Goal: Information Seeking & Learning: Find specific fact

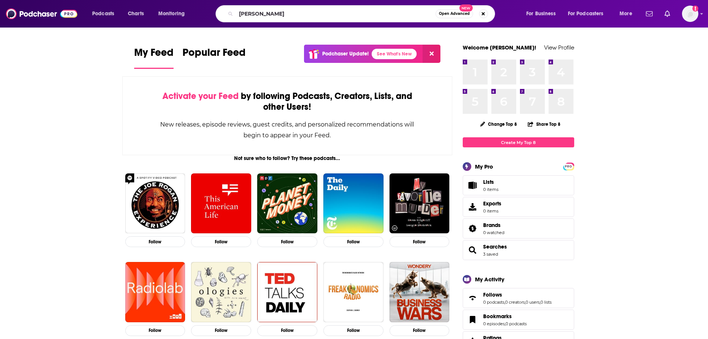
type input "tucker carlson"
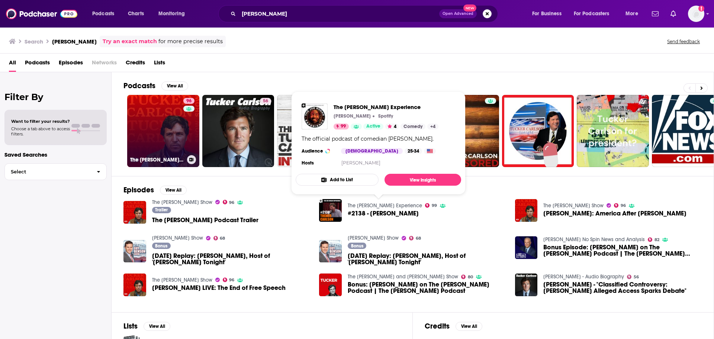
click at [174, 120] on link "96 The Tucker Carlson Show" at bounding box center [163, 131] width 72 height 72
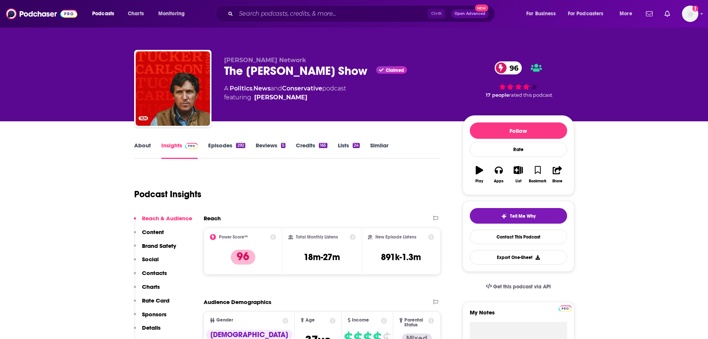
click at [224, 148] on link "Episodes 292" at bounding box center [226, 150] width 37 height 17
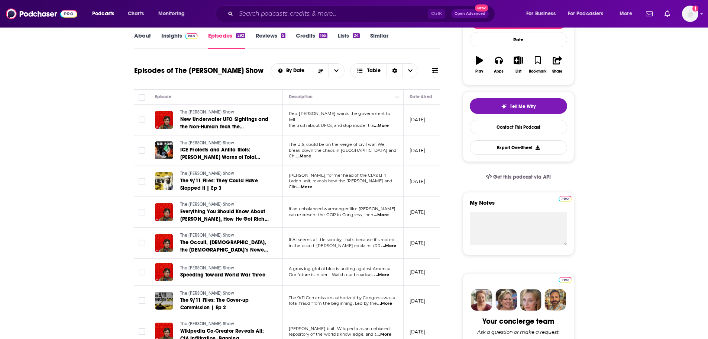
scroll to position [112, 0]
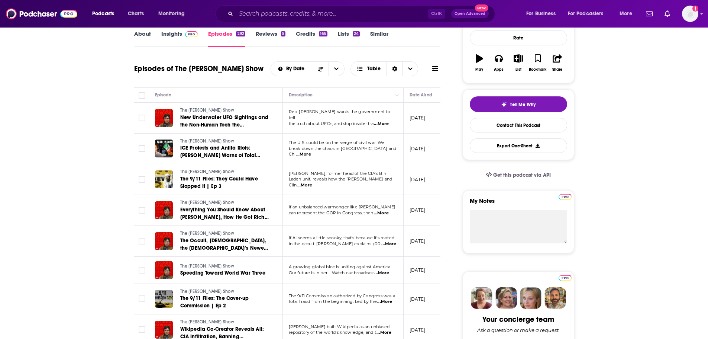
click at [434, 71] on icon at bounding box center [435, 68] width 6 height 5
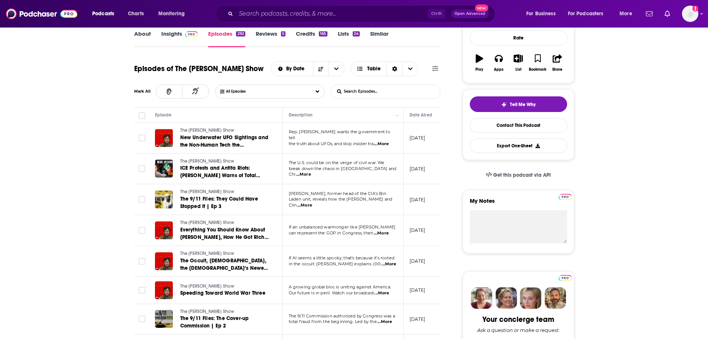
click at [376, 91] on input "List Search Input" at bounding box center [370, 91] width 78 height 13
type input "climate"
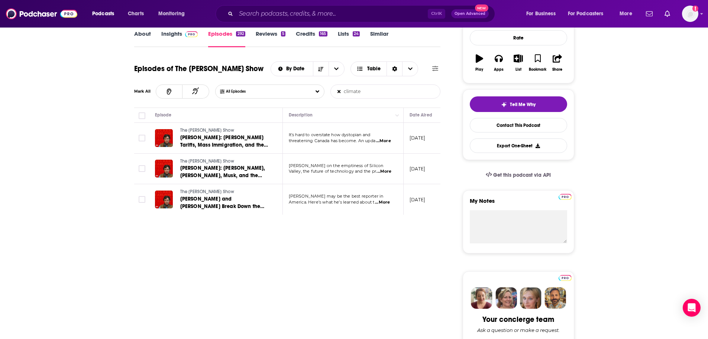
click at [385, 140] on span "...More" at bounding box center [383, 141] width 15 height 6
click at [391, 139] on span "...More" at bounding box center [383, 141] width 15 height 6
click at [385, 170] on span "...More" at bounding box center [384, 171] width 15 height 6
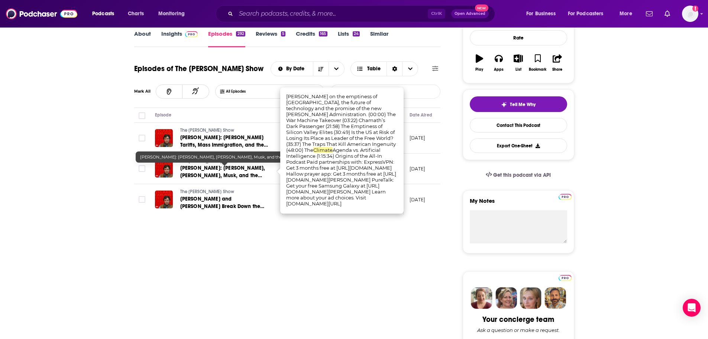
click at [214, 167] on span "Chamath Palihapitiya: Zuckerberg, Rogan, Musk, and the Incoming “Golden Age” Un…" at bounding box center [222, 179] width 85 height 29
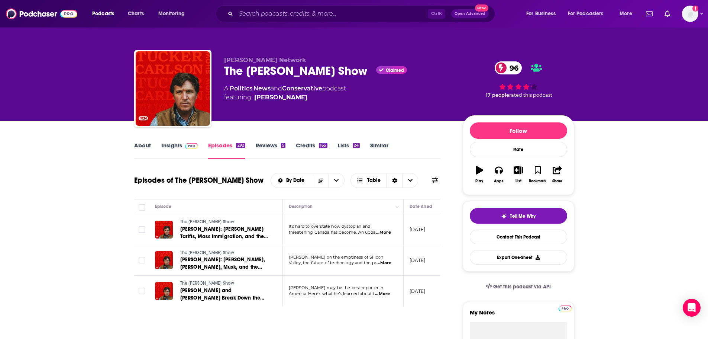
click at [385, 293] on span "...More" at bounding box center [382, 294] width 15 height 6
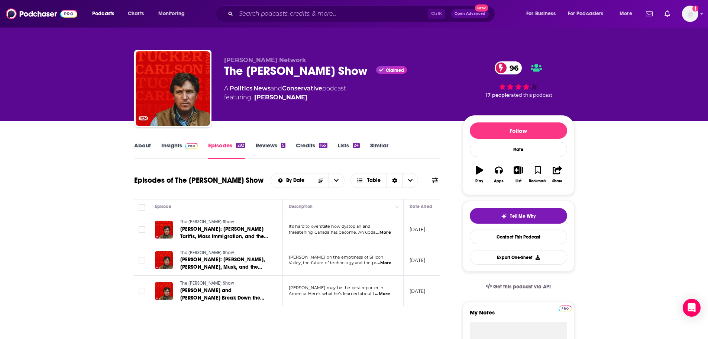
click at [440, 182] on button at bounding box center [435, 180] width 10 height 8
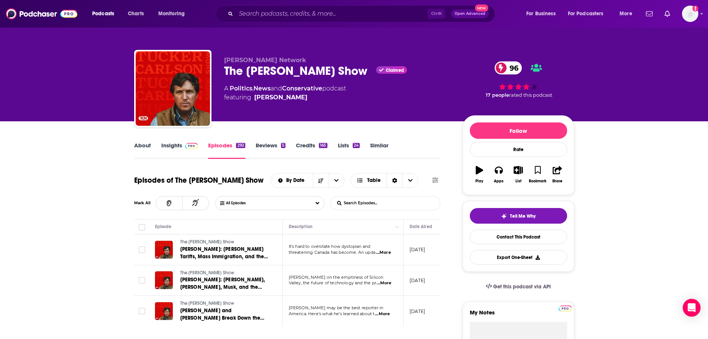
click at [371, 204] on input "List Search Input" at bounding box center [370, 202] width 78 height 13
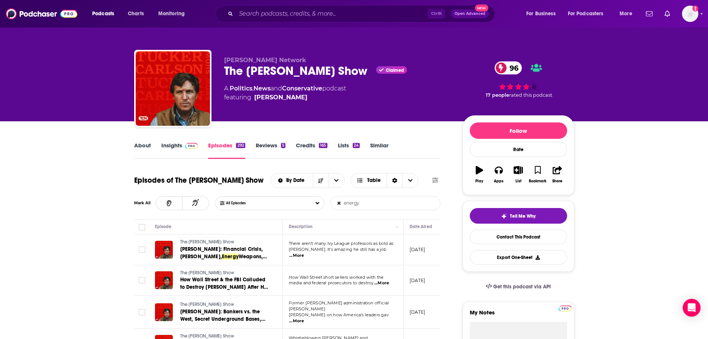
click at [304, 254] on span "...More" at bounding box center [296, 255] width 15 height 6
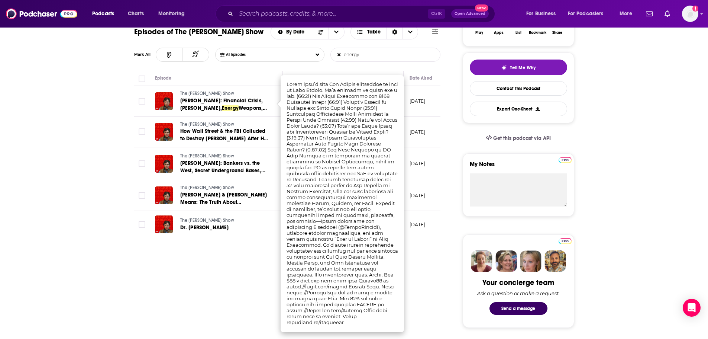
scroll to position [149, 0]
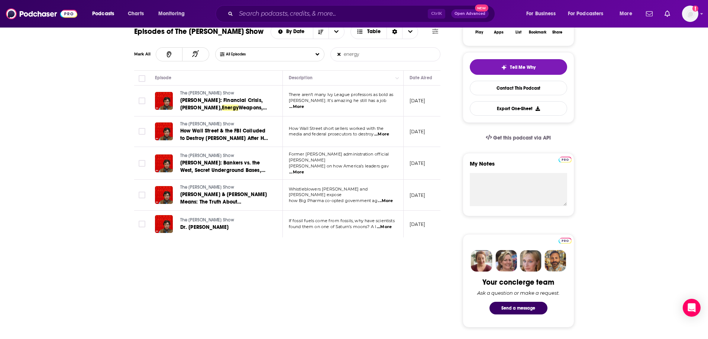
click at [389, 136] on span "...More" at bounding box center [381, 134] width 15 height 6
click at [304, 169] on span "...More" at bounding box center [296, 172] width 15 height 6
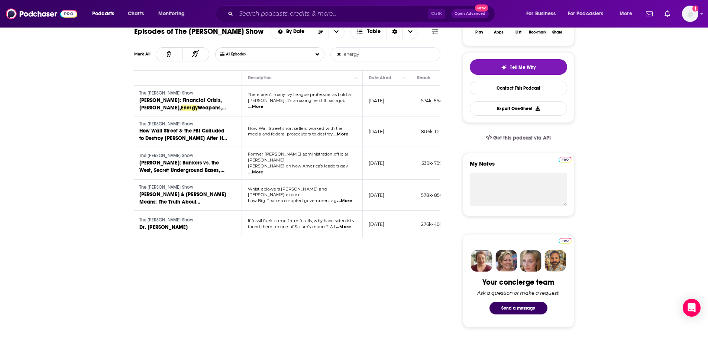
scroll to position [0, 0]
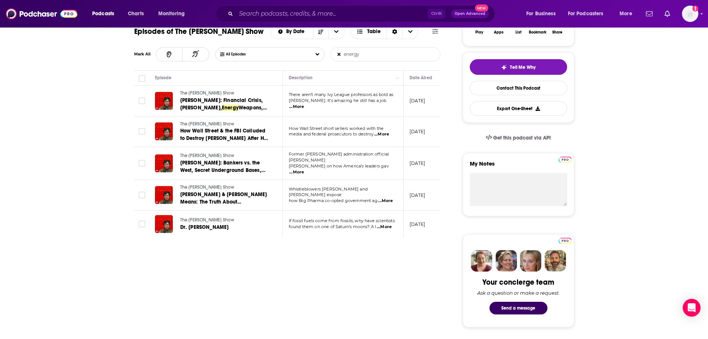
drag, startPoint x: 375, startPoint y: 57, endPoint x: 327, endPoint y: 59, distance: 48.0
click at [327, 59] on div "All Episodes energy List Search Input Search Episodes..." at bounding box center [328, 54] width 226 height 14
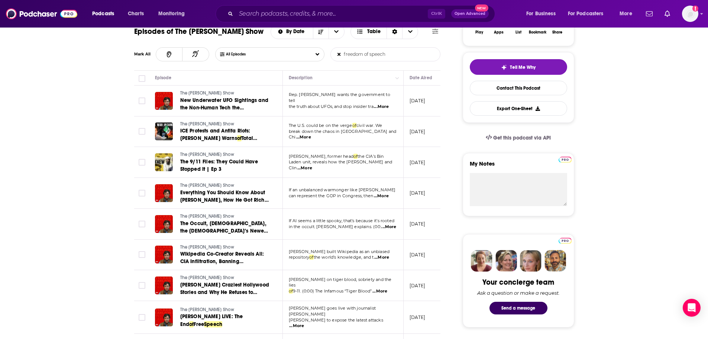
click at [389, 105] on span "...More" at bounding box center [381, 107] width 15 height 6
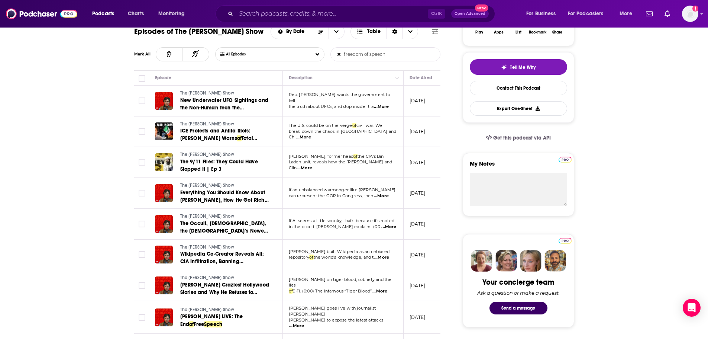
click at [311, 135] on span "...More" at bounding box center [303, 137] width 15 height 6
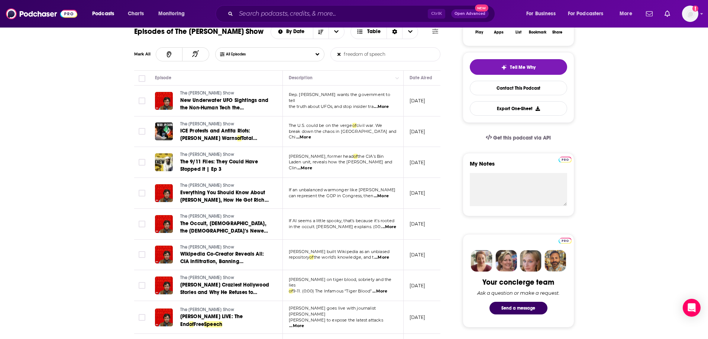
click at [347, 55] on input "freedom of speech" at bounding box center [370, 54] width 78 height 13
click at [342, 55] on input "freedom of speech" at bounding box center [370, 54] width 78 height 13
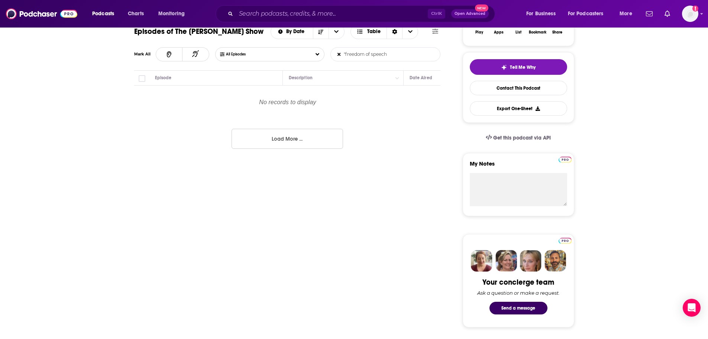
click at [400, 59] on input ""freedom of speech" at bounding box center [370, 54] width 78 height 13
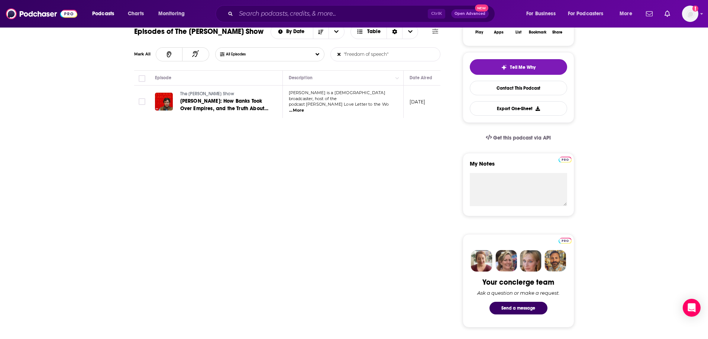
click at [304, 107] on span "...More" at bounding box center [296, 110] width 15 height 6
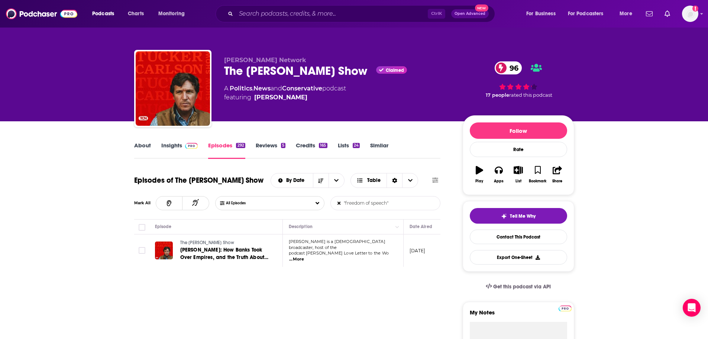
drag, startPoint x: 397, startPoint y: 205, endPoint x: 287, endPoint y: 201, distance: 110.5
click at [287, 201] on div "All Episodes "freedom of speech" List Search Input Search Episodes..." at bounding box center [328, 203] width 226 height 14
drag, startPoint x: 414, startPoint y: 205, endPoint x: 327, endPoint y: 205, distance: 87.4
click at [327, 205] on div "All Episodes "freedom of speech" List Search Input Search Episodes..." at bounding box center [328, 203] width 226 height 14
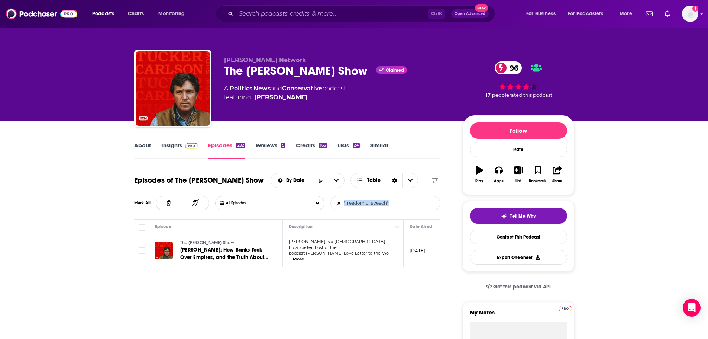
click at [391, 203] on input ""freedom of speech"" at bounding box center [370, 202] width 78 height 13
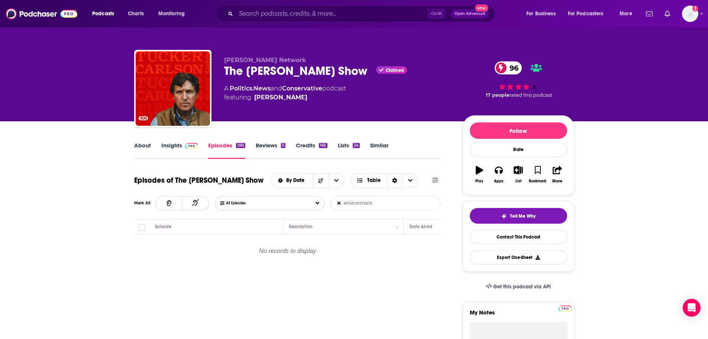
type input "environment"
click at [149, 151] on link "About" at bounding box center [142, 150] width 17 height 17
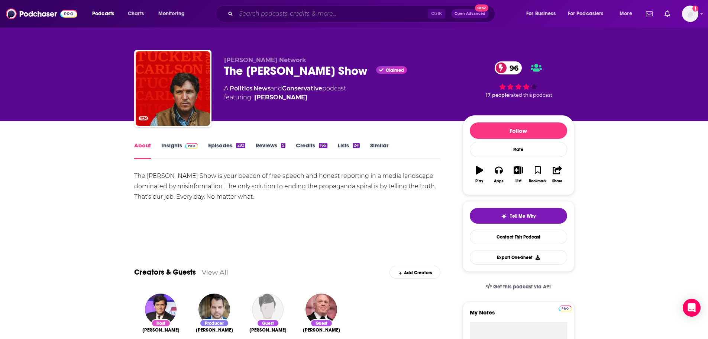
click at [291, 12] on input "Search podcasts, credits, & more..." at bounding box center [332, 14] width 192 height 12
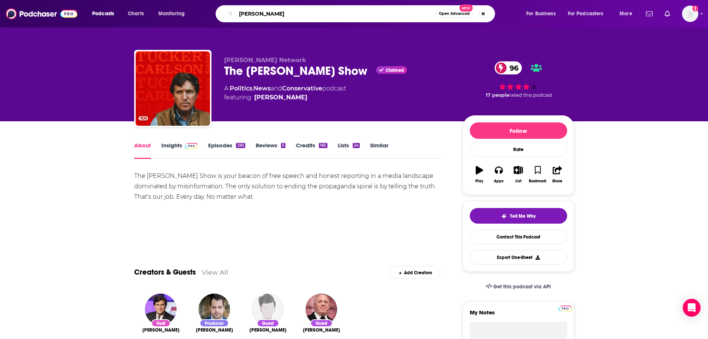
type input "candance owens"
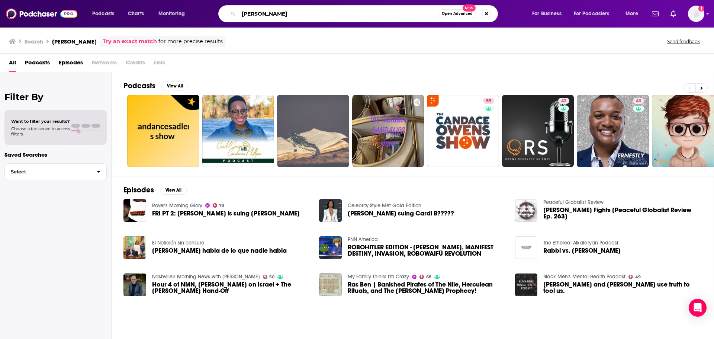
click at [263, 14] on input "candance owens" at bounding box center [339, 14] width 200 height 12
type input "candace owens"
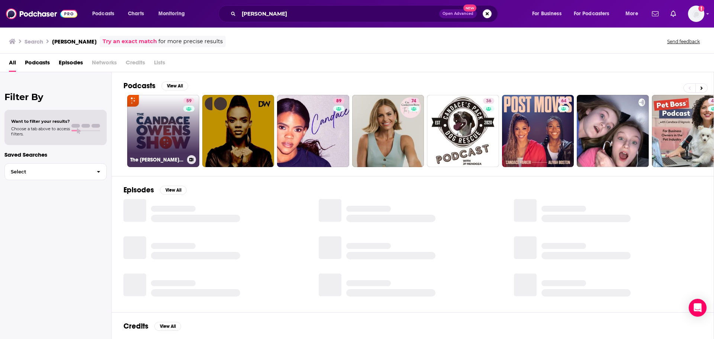
click at [149, 123] on link "59 The Candace Owens Show" at bounding box center [163, 131] width 72 height 72
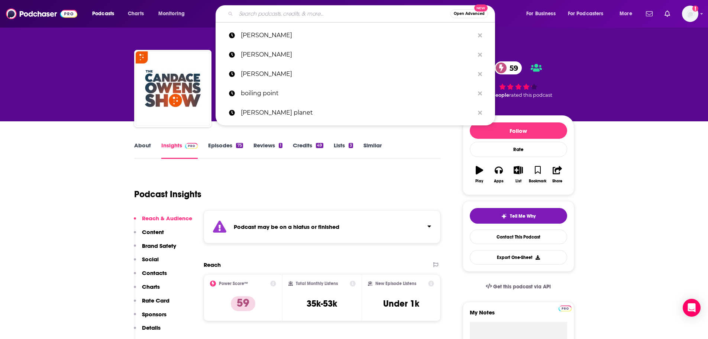
click at [334, 11] on input "Search podcasts, credits, & more..." at bounding box center [343, 14] width 215 height 12
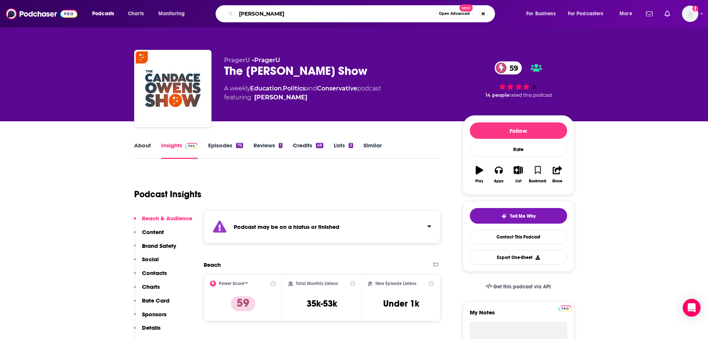
type input "candace owens"
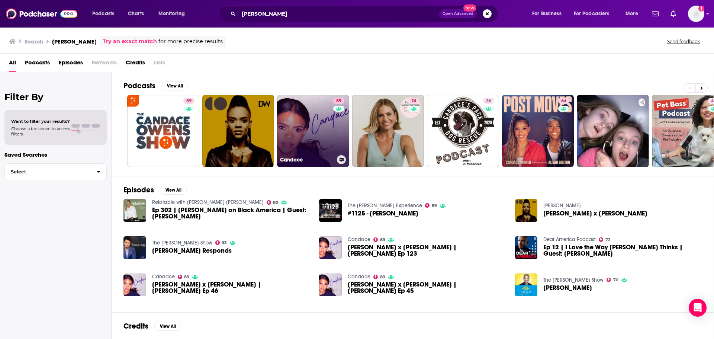
click at [291, 124] on link "89 Candace" at bounding box center [313, 131] width 72 height 72
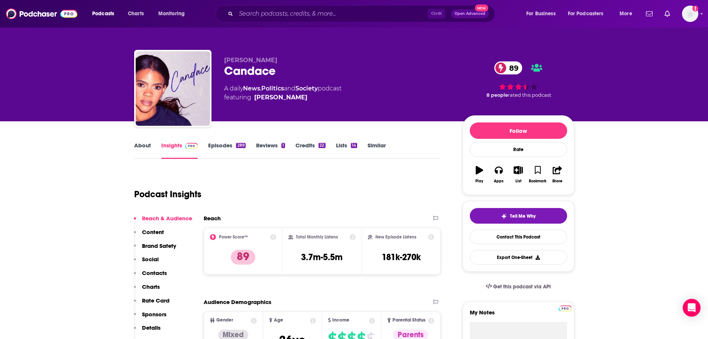
click at [222, 148] on link "Episodes 289" at bounding box center [226, 150] width 37 height 17
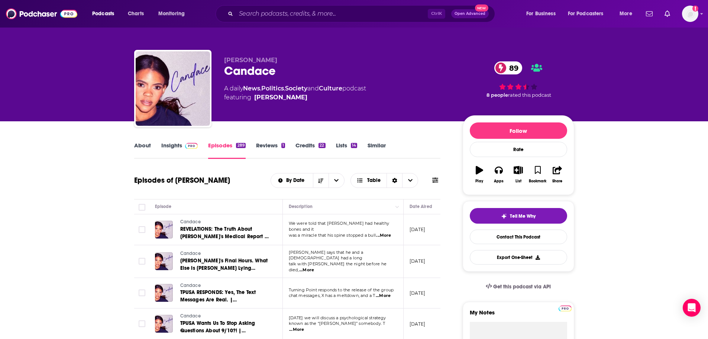
click at [431, 180] on button at bounding box center [435, 180] width 10 height 8
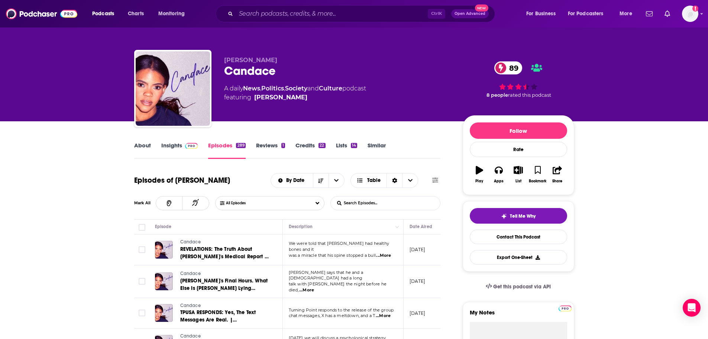
click at [404, 197] on input "List Search Input" at bounding box center [370, 202] width 78 height 13
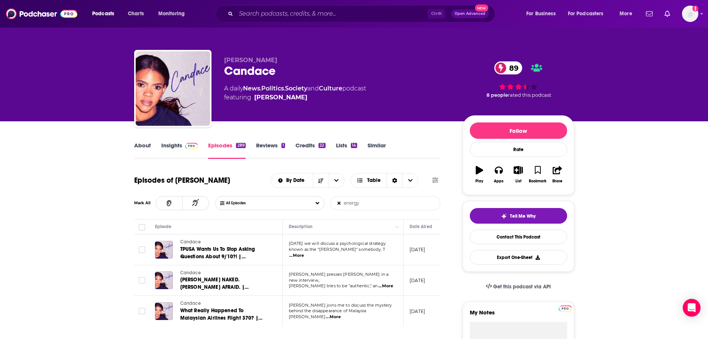
click at [391, 247] on p "Today we will discuss a psychological strategy" at bounding box center [343, 244] width 108 height 6
click at [304, 252] on span "...More" at bounding box center [296, 255] width 15 height 6
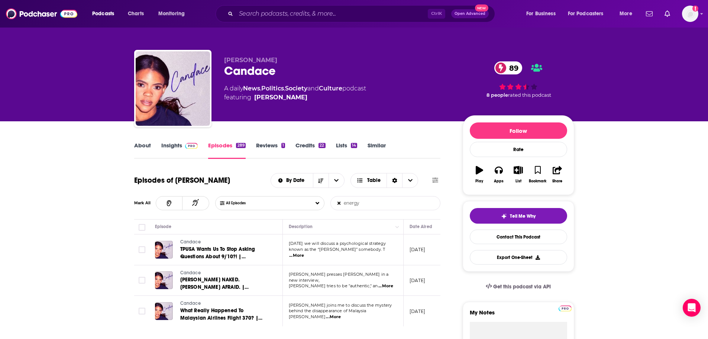
click at [385, 284] on span "...More" at bounding box center [386, 286] width 15 height 6
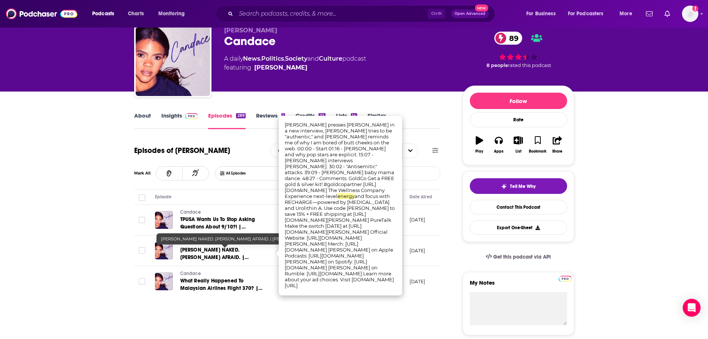
scroll to position [37, 0]
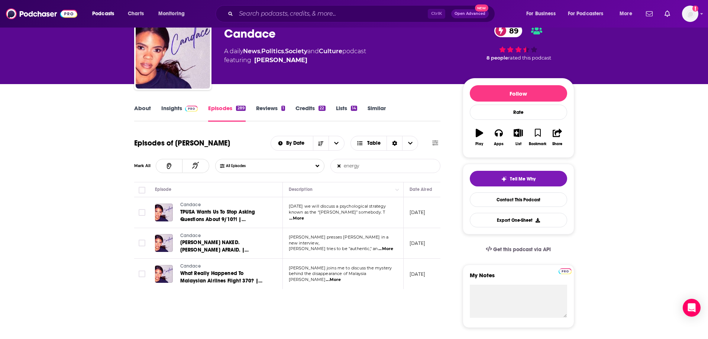
click at [341, 278] on span "...More" at bounding box center [333, 280] width 15 height 6
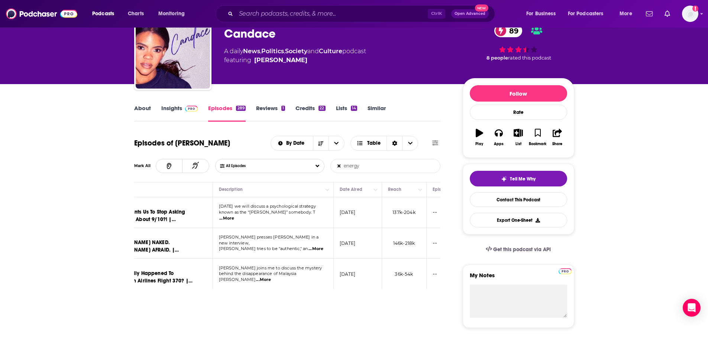
scroll to position [0, 0]
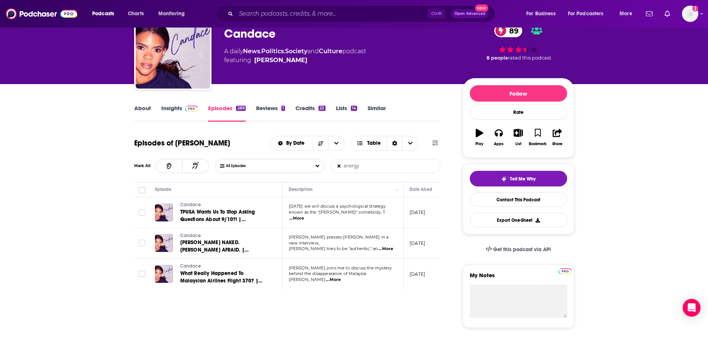
click at [374, 168] on input "energy" at bounding box center [370, 165] width 78 height 13
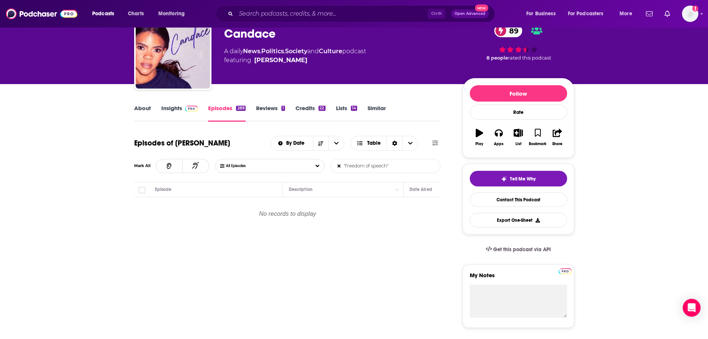
drag, startPoint x: 396, startPoint y: 168, endPoint x: 317, endPoint y: 166, distance: 78.5
click at [315, 167] on div "All Episodes "freedom of speech" List Search Input Search Episodes..." at bounding box center [328, 166] width 226 height 14
type input "environment"
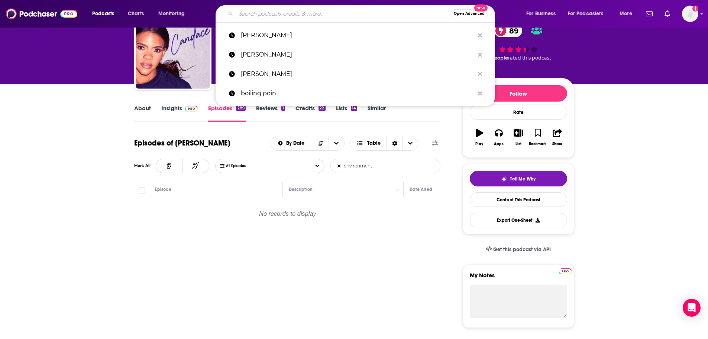
click at [277, 8] on input "Search podcasts, credits, & more..." at bounding box center [343, 14] width 215 height 12
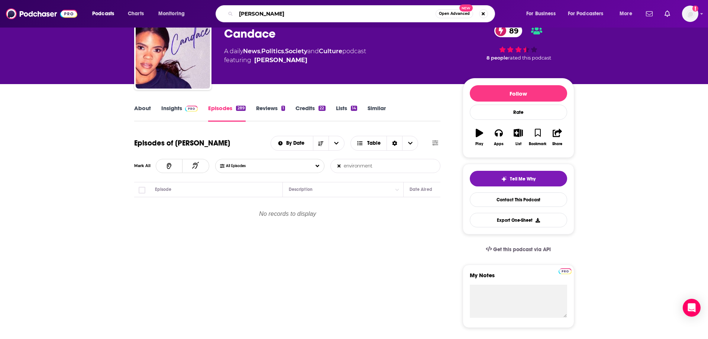
type input "nick fuentes"
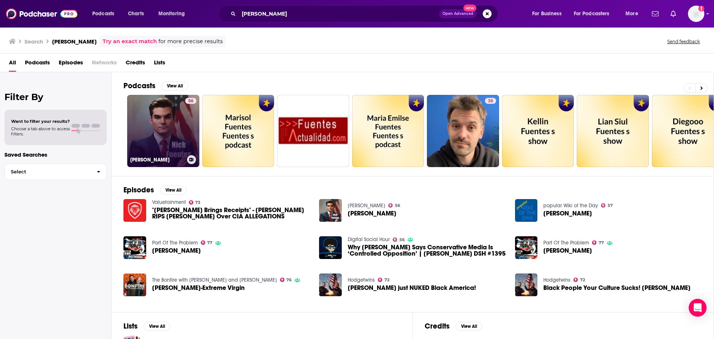
click at [155, 127] on link "56 Nicholas Fuentes" at bounding box center [163, 131] width 72 height 72
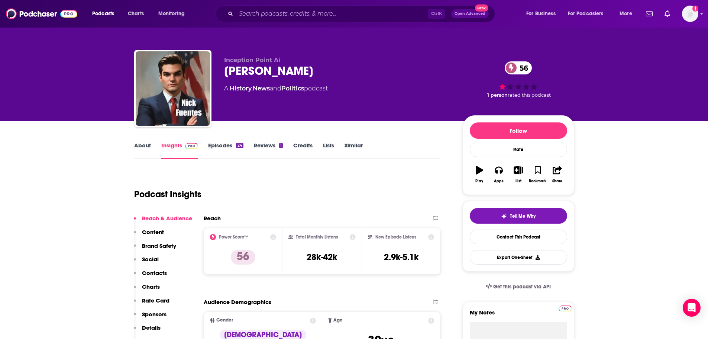
click at [228, 146] on link "Episodes 24" at bounding box center [225, 150] width 35 height 17
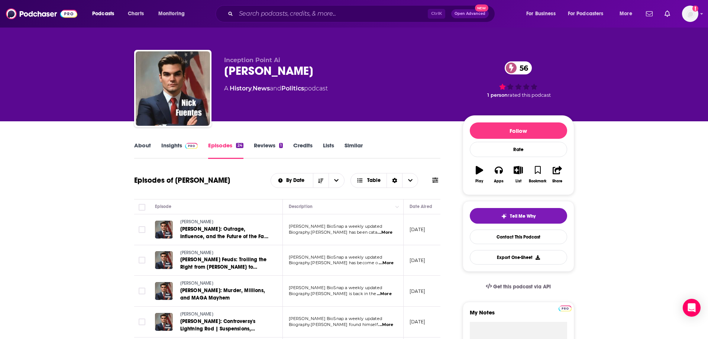
click at [255, 21] on div "Ctrl K Open Advanced New" at bounding box center [356, 13] width 280 height 17
click at [255, 15] on input "Search podcasts, credits, & more..." at bounding box center [332, 14] width 192 height 12
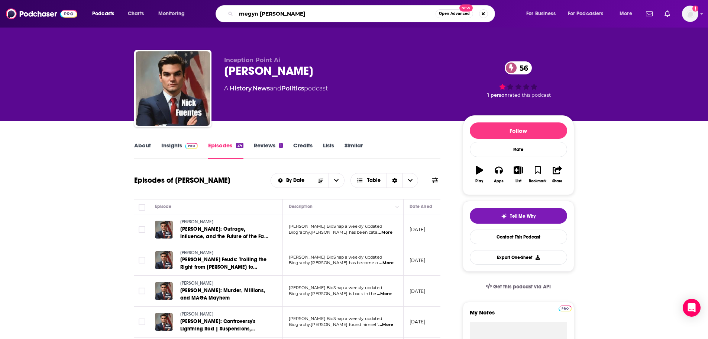
type input "megyn kelly"
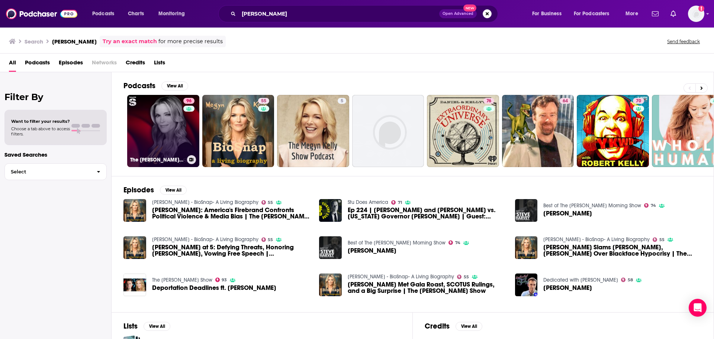
click at [151, 129] on link "96 The Megyn Kelly Show" at bounding box center [163, 131] width 72 height 72
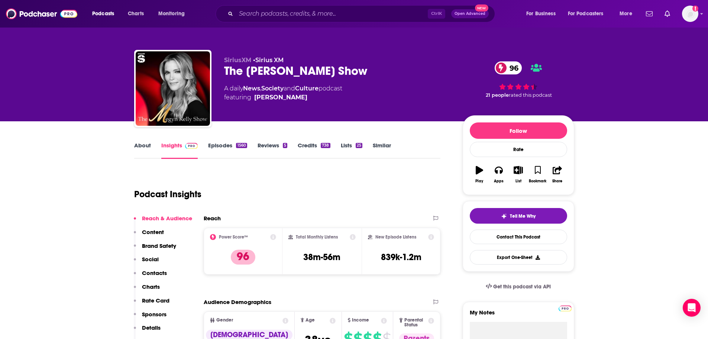
click at [218, 147] on link "Episodes 1560" at bounding box center [227, 150] width 39 height 17
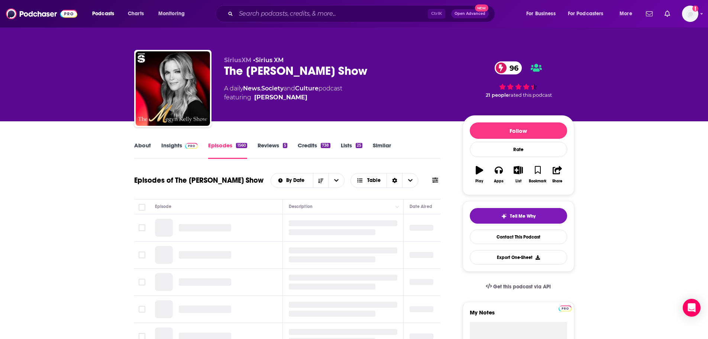
click at [435, 180] on icon at bounding box center [435, 180] width 6 height 6
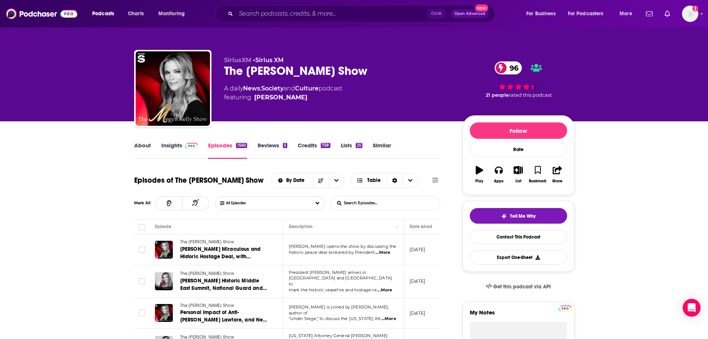
click at [371, 199] on input "List Search Input" at bounding box center [370, 202] width 78 height 13
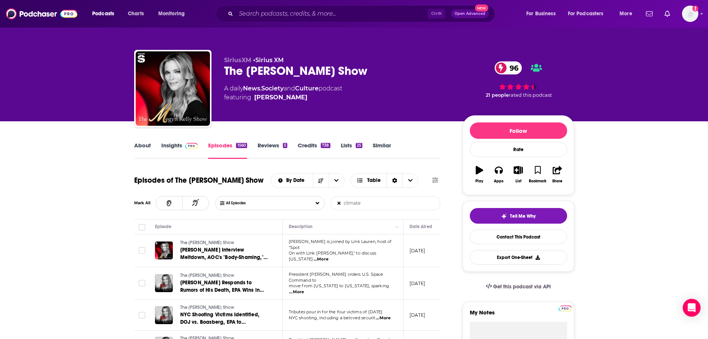
type input "climate"
click at [329, 256] on span "...More" at bounding box center [321, 259] width 15 height 6
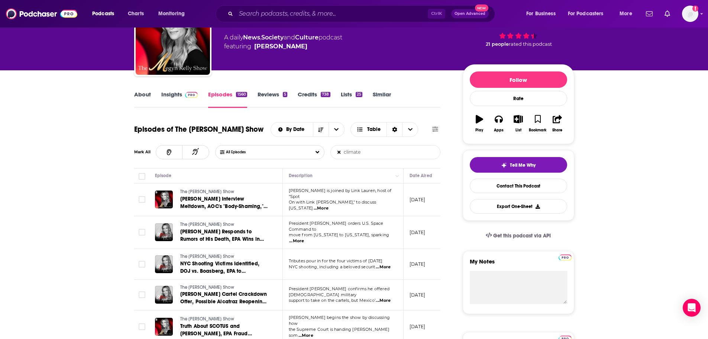
scroll to position [74, 0]
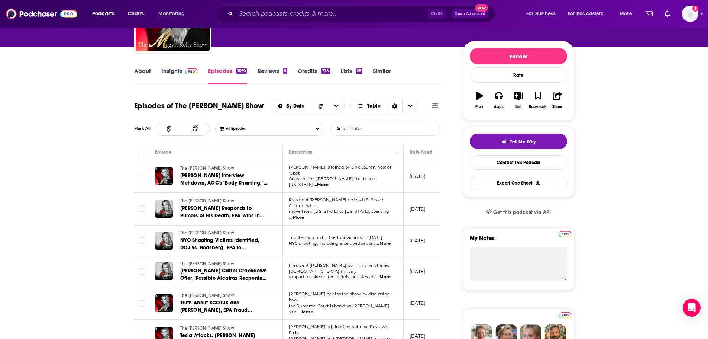
click at [304, 215] on span "...More" at bounding box center [296, 218] width 15 height 6
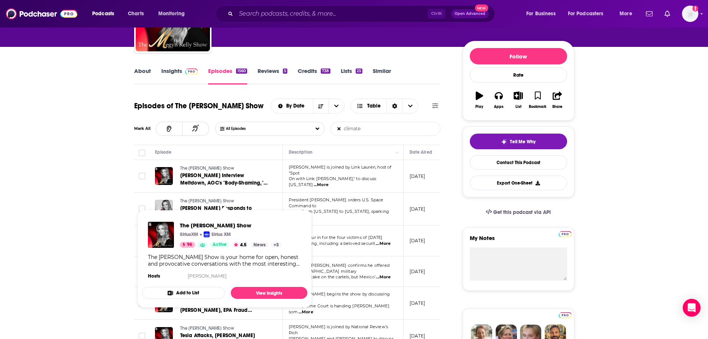
click at [389, 241] on span "...More" at bounding box center [383, 244] width 15 height 6
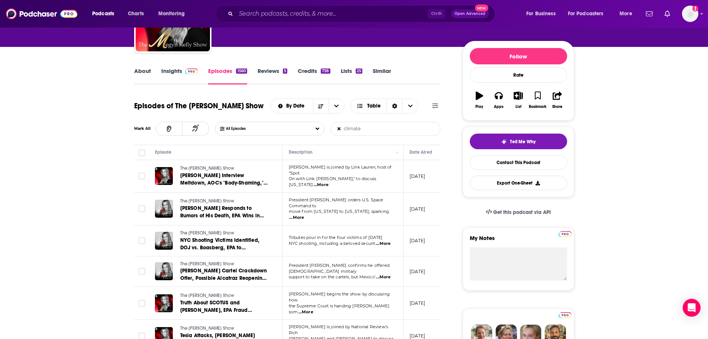
click at [385, 274] on span "...More" at bounding box center [383, 277] width 15 height 6
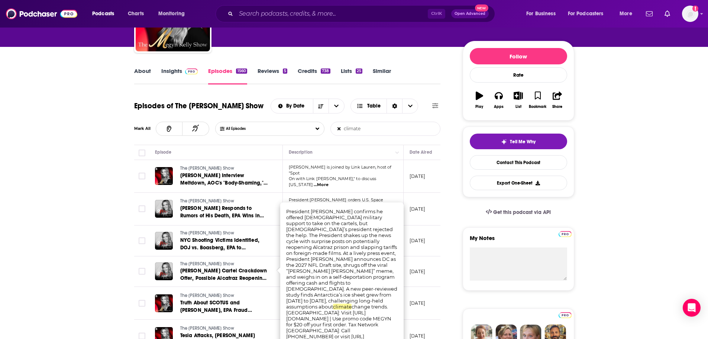
click at [254, 268] on span "Trump’s Cartel Crackdown Offer, Possible Alcatraz Reopening, Antarctic Ice Incr…" at bounding box center [224, 281] width 88 height 29
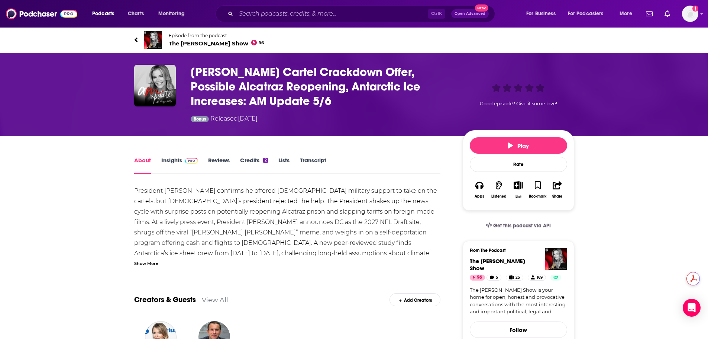
click at [148, 263] on div "Show More" at bounding box center [146, 262] width 24 height 7
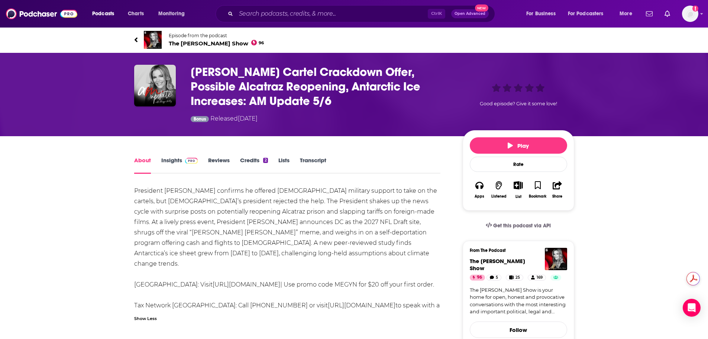
click at [312, 159] on link "Transcript" at bounding box center [313, 165] width 26 height 17
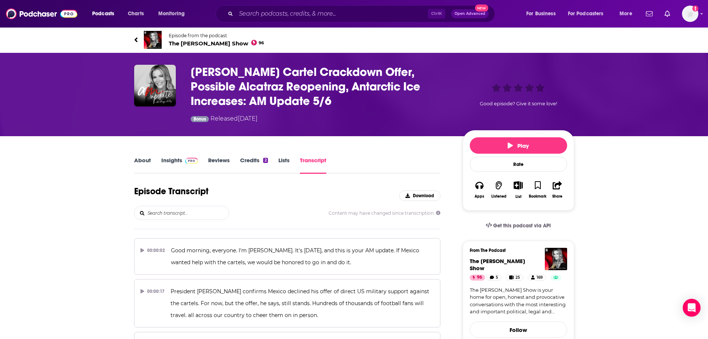
click at [177, 213] on input "search" at bounding box center [188, 212] width 82 height 13
type input "ice"
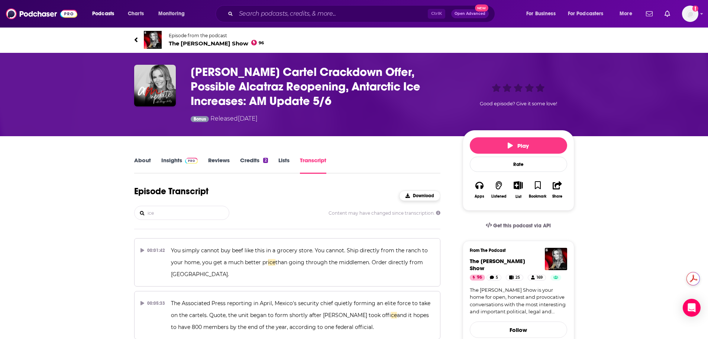
click at [426, 197] on span "Download" at bounding box center [423, 195] width 21 height 5
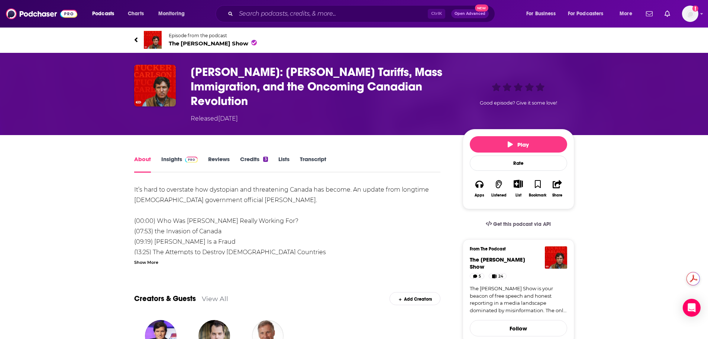
click at [150, 261] on div "Show More" at bounding box center [146, 261] width 24 height 7
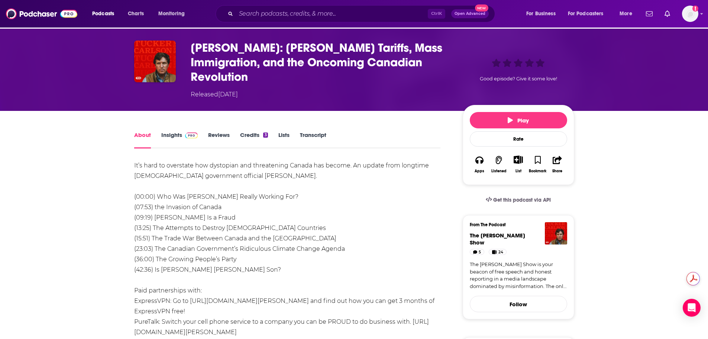
scroll to position [37, 0]
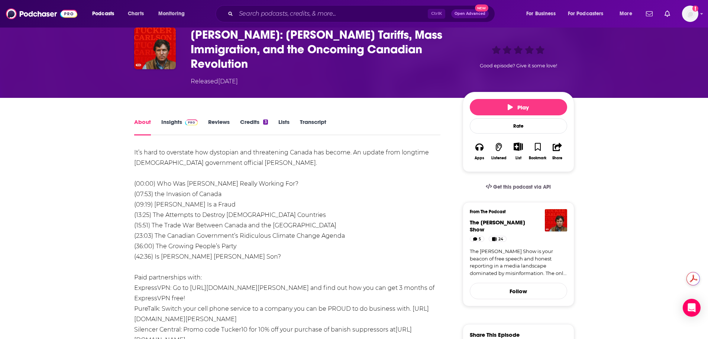
click at [178, 235] on div "It’s hard to overstate how dystopian and threatening Canada has become. An upda…" at bounding box center [287, 256] width 307 height 219
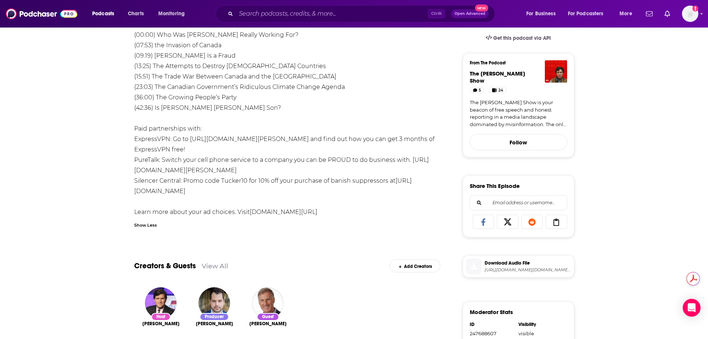
scroll to position [0, 0]
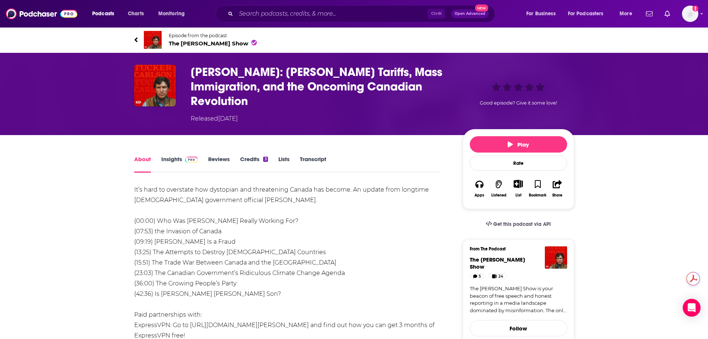
click at [315, 158] on link "Transcript" at bounding box center [313, 163] width 26 height 17
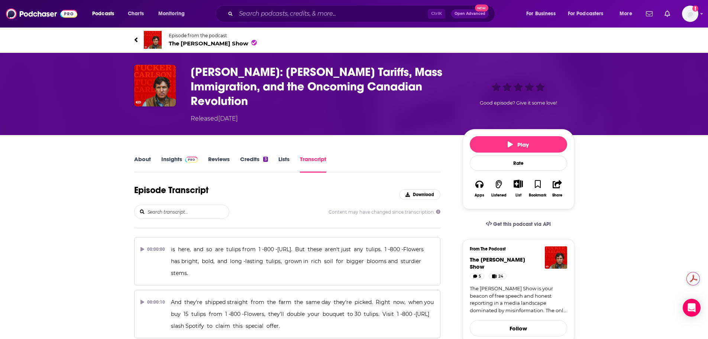
click at [192, 211] on input "search" at bounding box center [188, 211] width 82 height 13
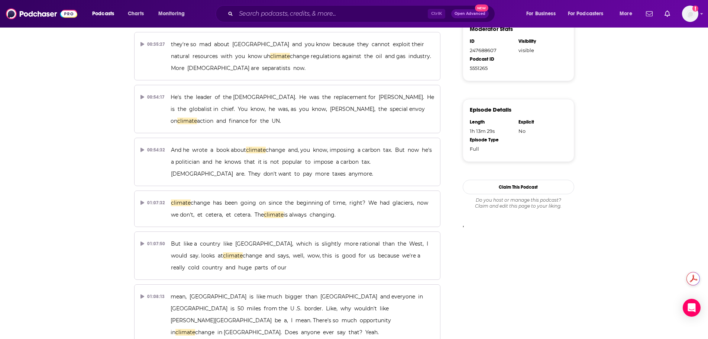
scroll to position [483, 0]
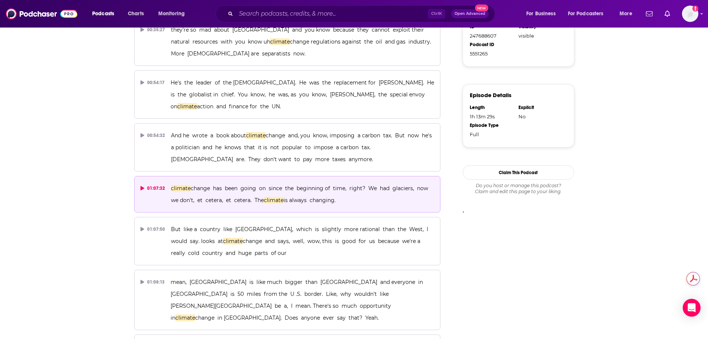
type input "climate"
click at [141, 186] on icon at bounding box center [143, 188] width 4 height 4
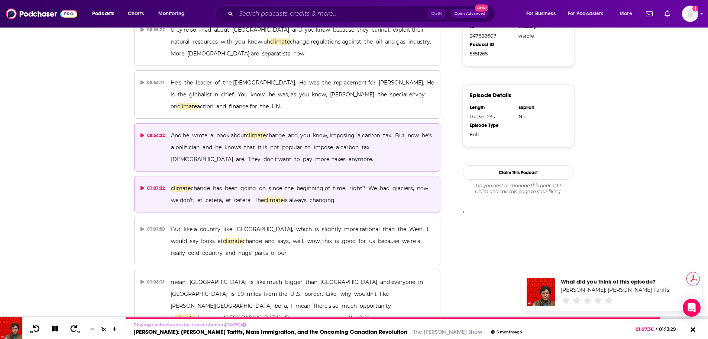
click at [139, 123] on button "00:54:32 And he wrote a book about climate change and, you know, imposing a car…" at bounding box center [287, 147] width 307 height 48
click at [142, 186] on icon at bounding box center [143, 188] width 4 height 4
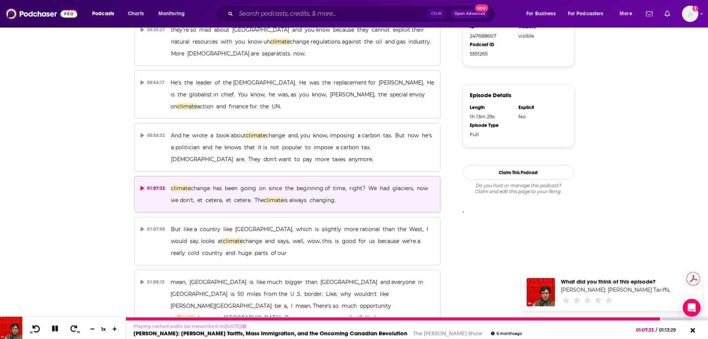
click at [36, 326] on icon at bounding box center [36, 328] width 7 height 7
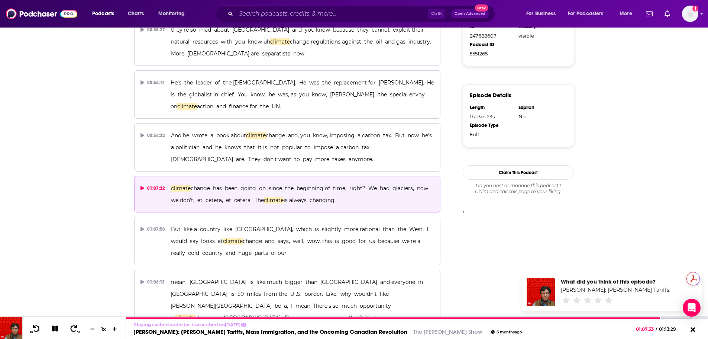
drag, startPoint x: 169, startPoint y: 176, endPoint x: 370, endPoint y: 178, distance: 200.8
click at [370, 178] on button "01:07:32 climate change has been going on since the beginning of time, right? W…" at bounding box center [287, 194] width 307 height 36
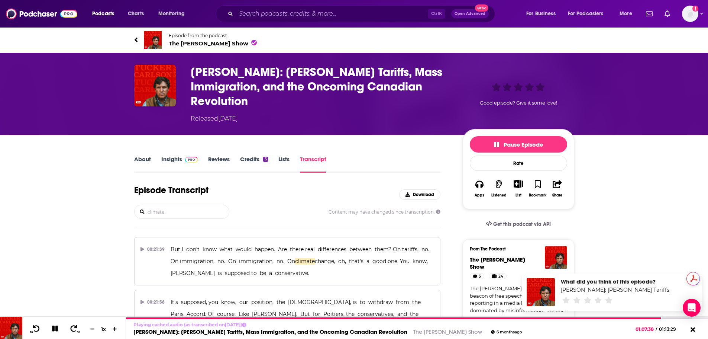
scroll to position [0, 0]
click at [418, 194] on span "Download" at bounding box center [423, 194] width 21 height 5
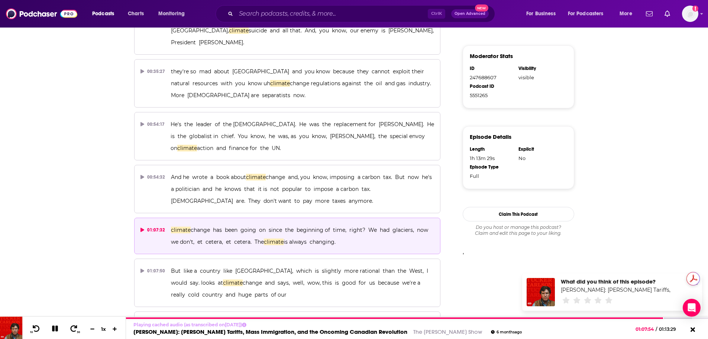
scroll to position [446, 0]
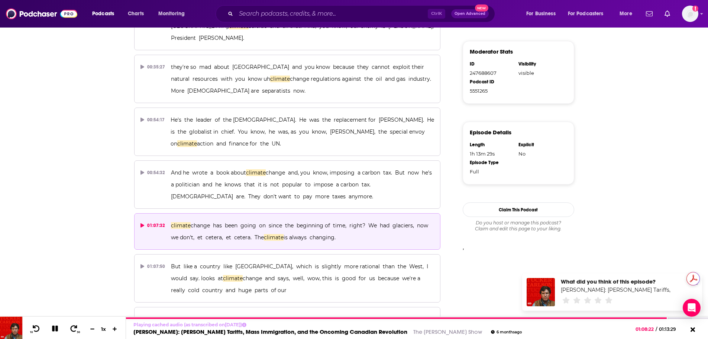
click at [617, 141] on div "About Insights Reviews Credits 3 Lists Transcript Episode Transcript Download c…" at bounding box center [354, 83] width 708 height 788
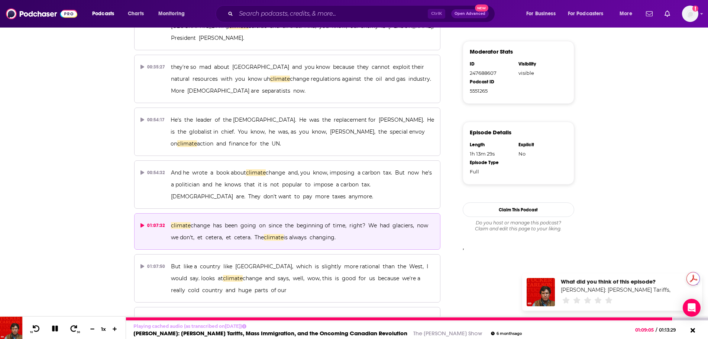
click at [64, 324] on div at bounding box center [58, 328] width 19 height 12
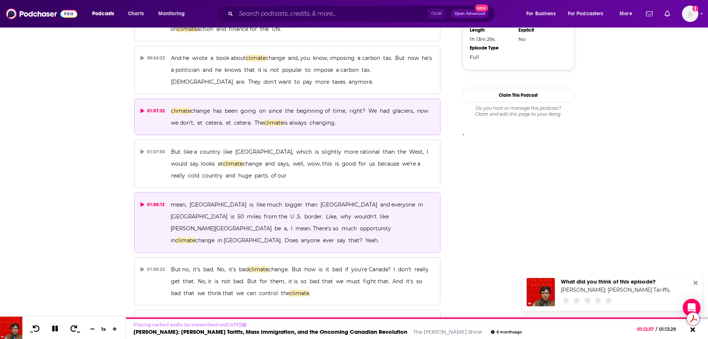
scroll to position [0, 0]
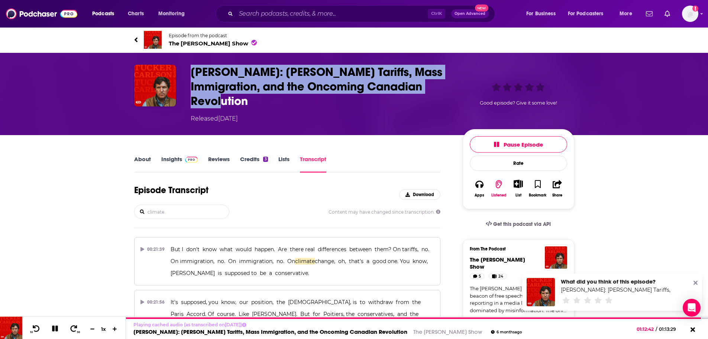
drag, startPoint x: 260, startPoint y: 103, endPoint x: 186, endPoint y: 74, distance: 79.5
click at [186, 74] on div "Maxime Bernier: Trump’s Tariffs, Mass Immigration, and the Oncoming Canadian Re…" at bounding box center [354, 94] width 440 height 58
copy h3 "Maxime Bernier: Trump’s Tariffs, Mass Immigration, and the Oncoming Canadian Re…"
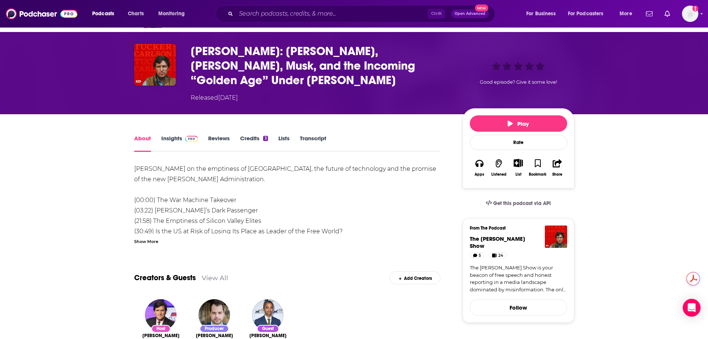
scroll to position [37, 0]
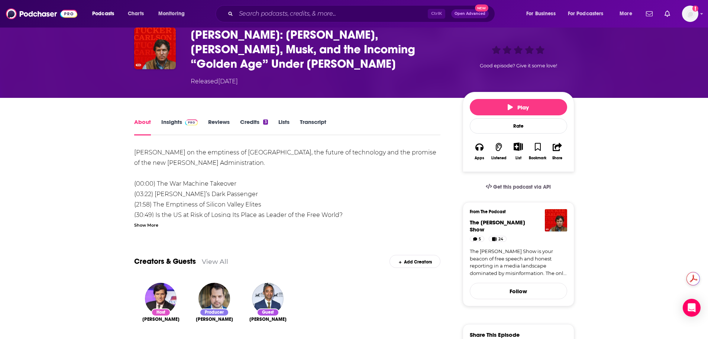
click at [149, 228] on div "Show More" at bounding box center [146, 224] width 24 height 7
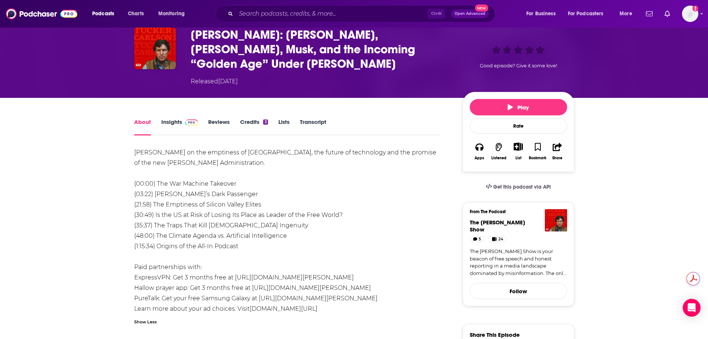
click at [313, 123] on link "Transcript" at bounding box center [313, 126] width 26 height 17
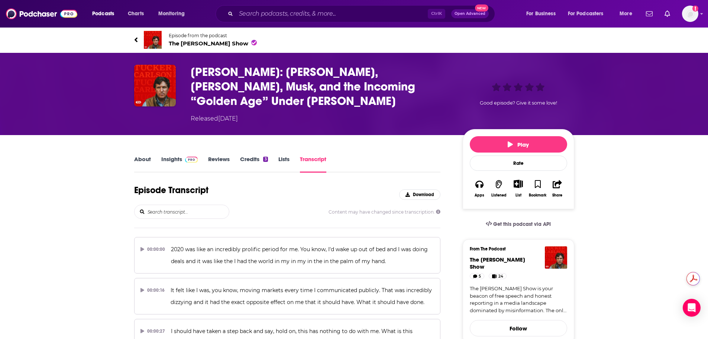
click at [193, 209] on input "search" at bounding box center [188, 211] width 82 height 13
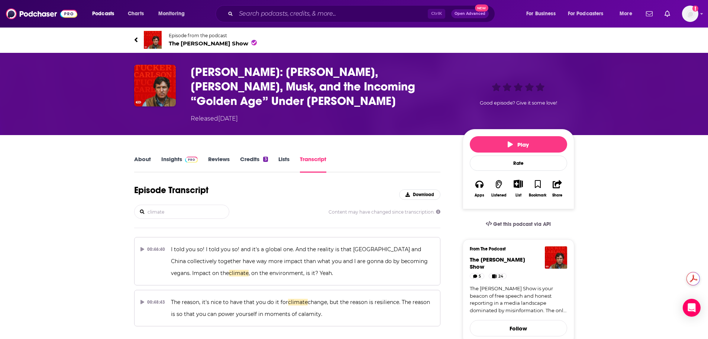
type input "climate"
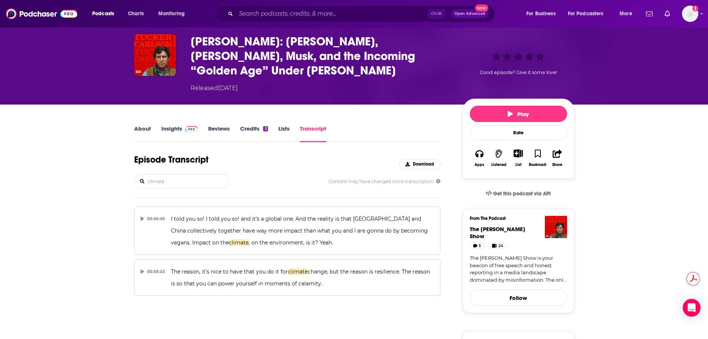
scroll to position [74, 0]
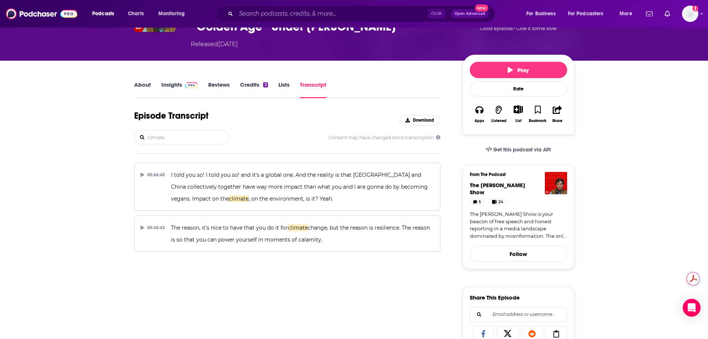
drag, startPoint x: 183, startPoint y: 140, endPoint x: 104, endPoint y: 133, distance: 79.9
click at [104, 133] on div "About Insights Reviews Credits 3 Lists Transcript Episode Transcript Download c…" at bounding box center [354, 345] width 708 height 568
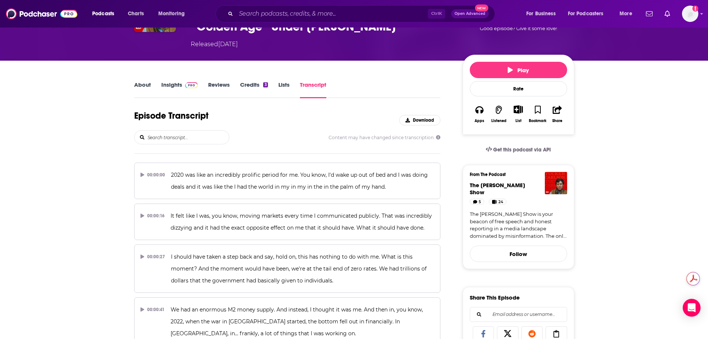
click at [139, 85] on link "About" at bounding box center [142, 89] width 17 height 17
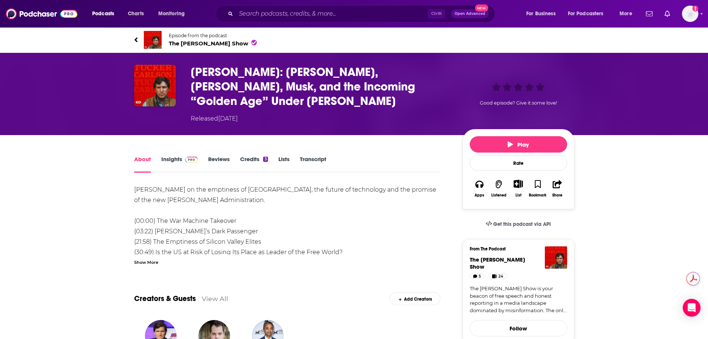
click at [152, 263] on div "Show More" at bounding box center [146, 261] width 24 height 7
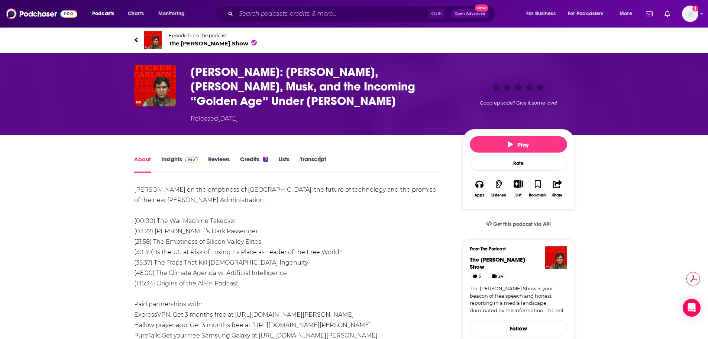
click at [320, 154] on div "About Insights Reviews Credits 3 Lists Transcript" at bounding box center [287, 163] width 307 height 18
click at [316, 160] on link "Transcript" at bounding box center [313, 163] width 26 height 17
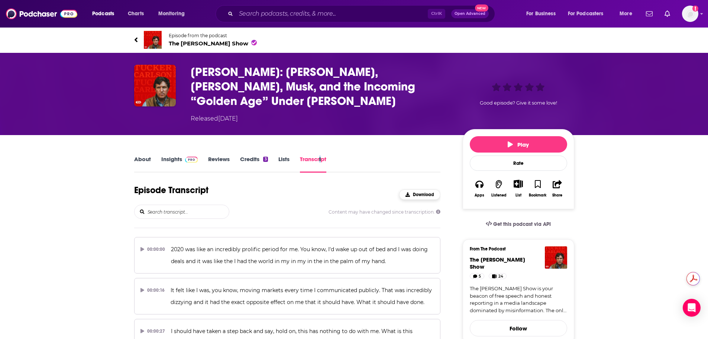
click at [426, 192] on span "Download" at bounding box center [423, 194] width 21 height 5
click at [161, 213] on input "search" at bounding box center [188, 211] width 82 height 13
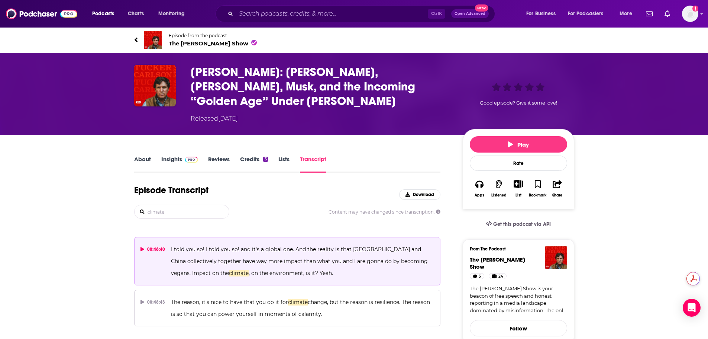
type input "climate"
click at [141, 249] on icon at bounding box center [143, 249] width 4 height 4
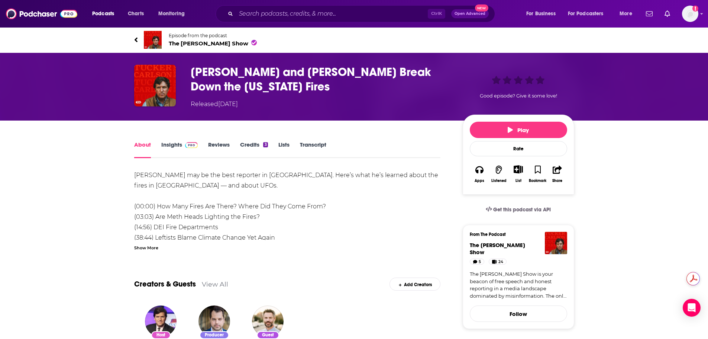
click at [148, 249] on div "Show More" at bounding box center [146, 247] width 24 height 7
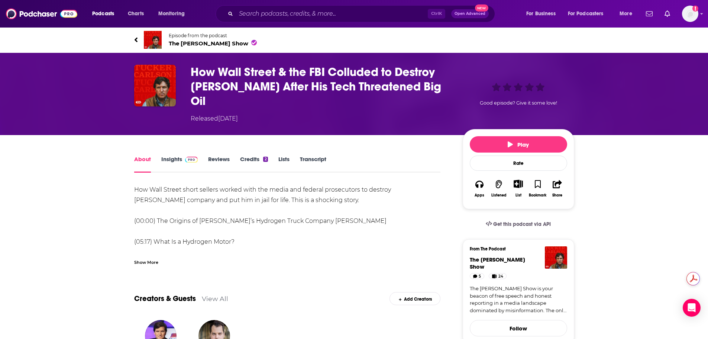
click at [151, 258] on div "Show More" at bounding box center [146, 261] width 24 height 7
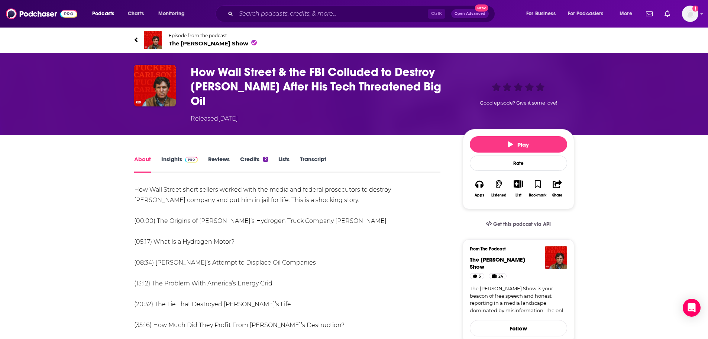
click at [302, 155] on link "Transcript" at bounding box center [313, 163] width 26 height 17
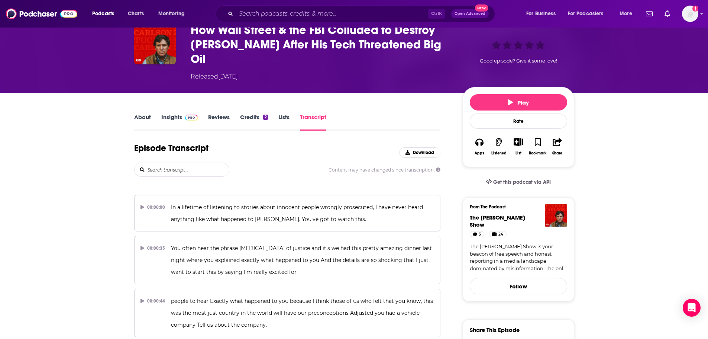
scroll to position [112, 0]
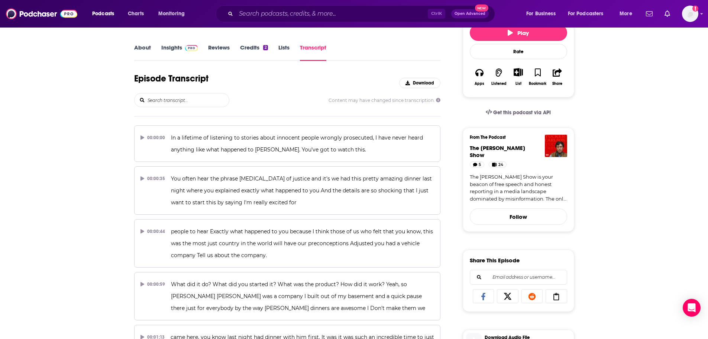
click at [171, 93] on input "search" at bounding box center [188, 99] width 82 height 13
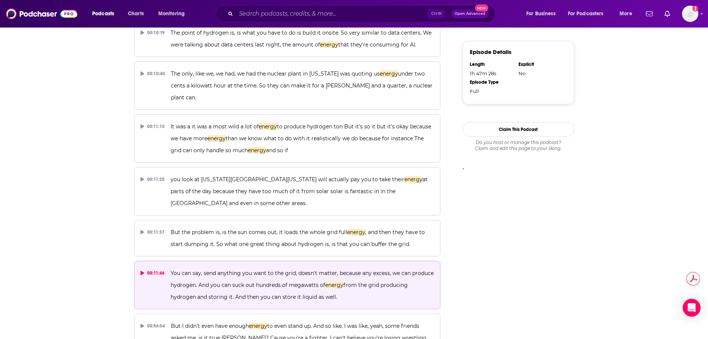
scroll to position [528, 0]
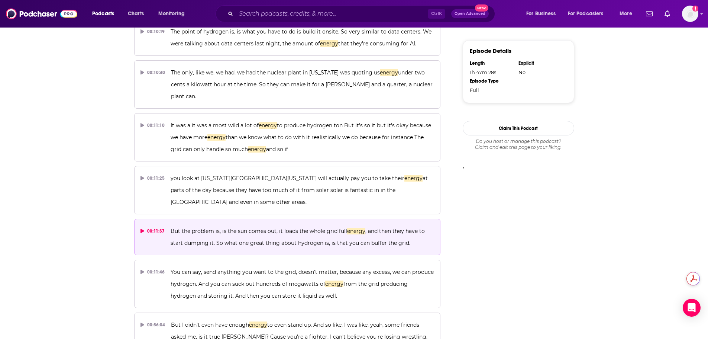
type input "energy"
click at [141, 229] on icon at bounding box center [143, 231] width 4 height 4
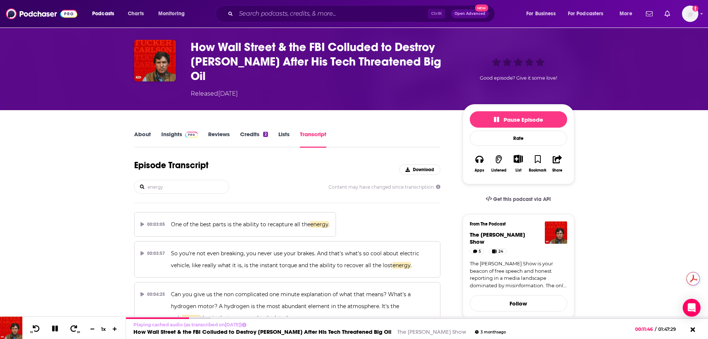
scroll to position [0, 0]
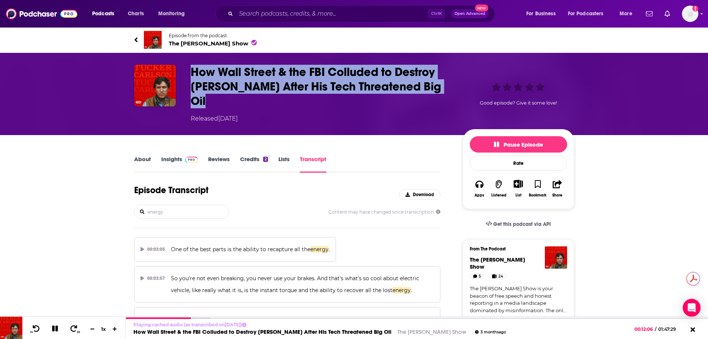
drag, startPoint x: 191, startPoint y: 71, endPoint x: 445, endPoint y: 87, distance: 254.5
click at [445, 87] on h3 "How Wall Street & the FBI Colluded to Destroy [PERSON_NAME] After His Tech Thre…" at bounding box center [321, 87] width 260 height 44
copy h3 "How Wall Street & the FBI Colluded to Destroy [PERSON_NAME] After His Tech Thre…"
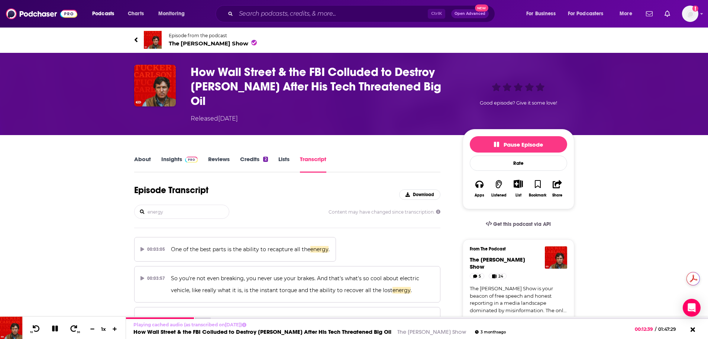
drag, startPoint x: 188, startPoint y: 199, endPoint x: 103, endPoint y: 194, distance: 84.9
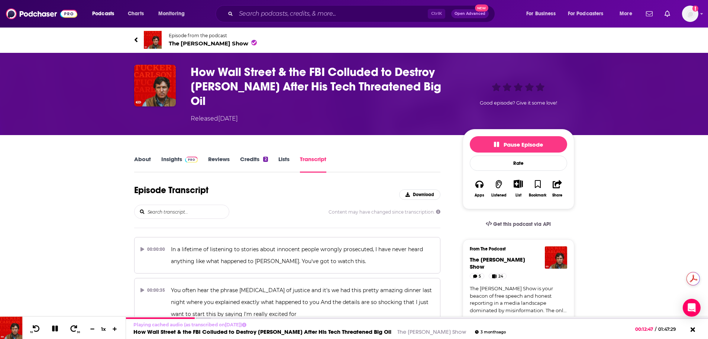
click at [135, 155] on link "About" at bounding box center [142, 163] width 17 height 17
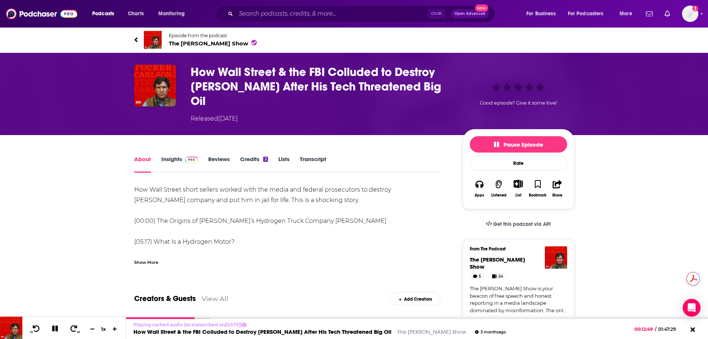
click at [141, 258] on div "Show More" at bounding box center [146, 261] width 24 height 7
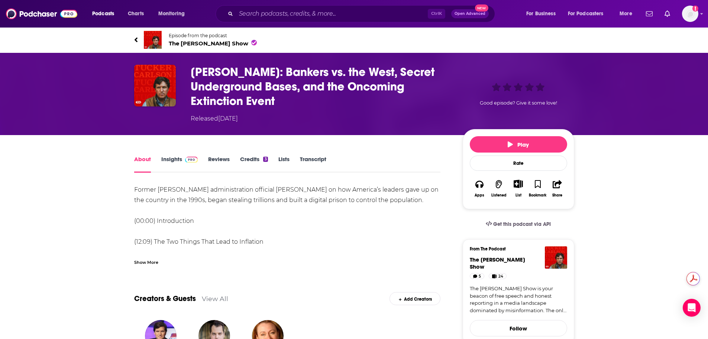
click at [155, 261] on div "Show More" at bounding box center [146, 261] width 24 height 7
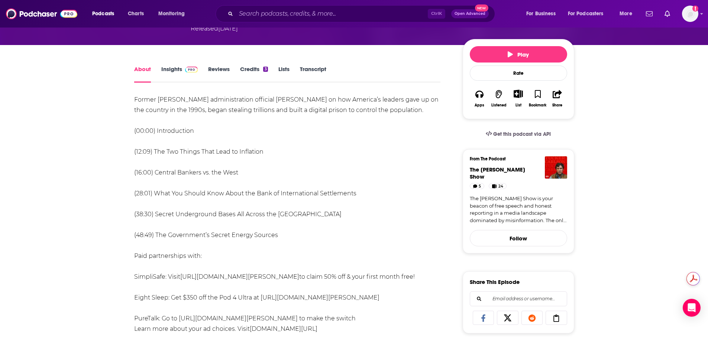
scroll to position [112, 0]
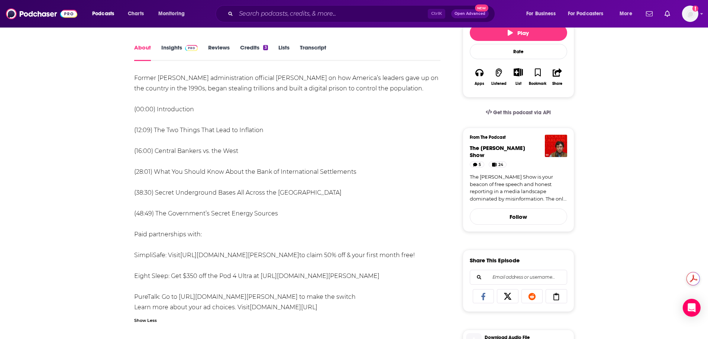
click at [226, 212] on div "Former [PERSON_NAME] administration official [PERSON_NAME] on how America’s lea…" at bounding box center [287, 192] width 307 height 239
click at [315, 49] on link "Transcript" at bounding box center [313, 52] width 26 height 17
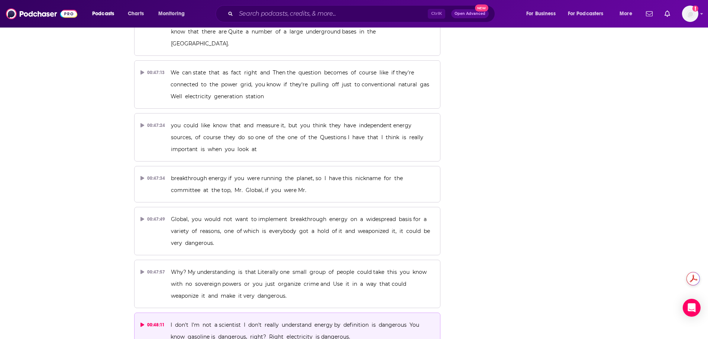
scroll to position [10962, 0]
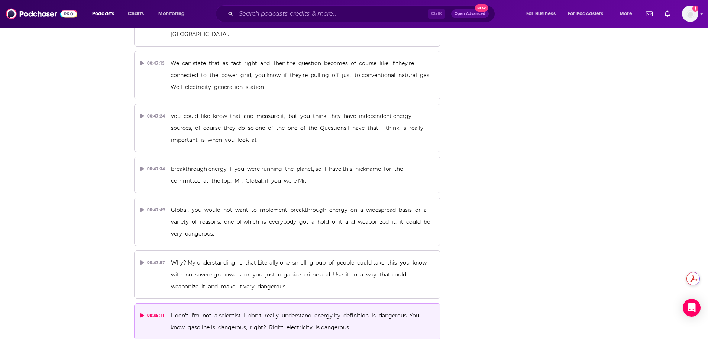
click at [141, 313] on icon at bounding box center [143, 315] width 4 height 4
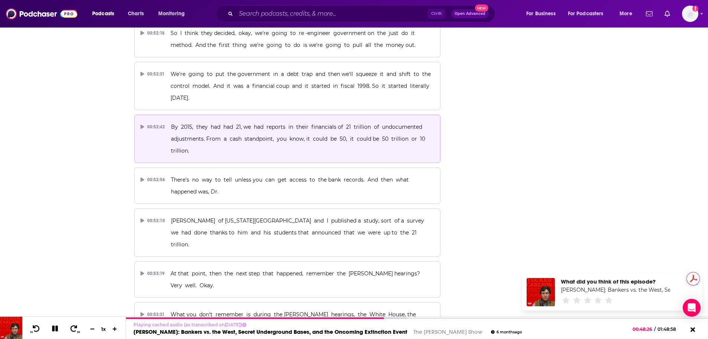
scroll to position [12264, 0]
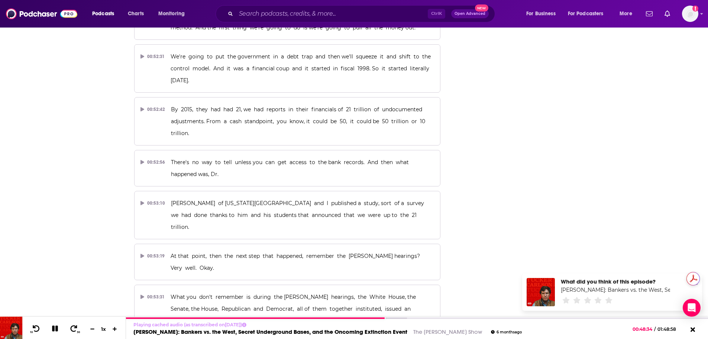
drag, startPoint x: 618, startPoint y: 160, endPoint x: 579, endPoint y: 148, distance: 40.0
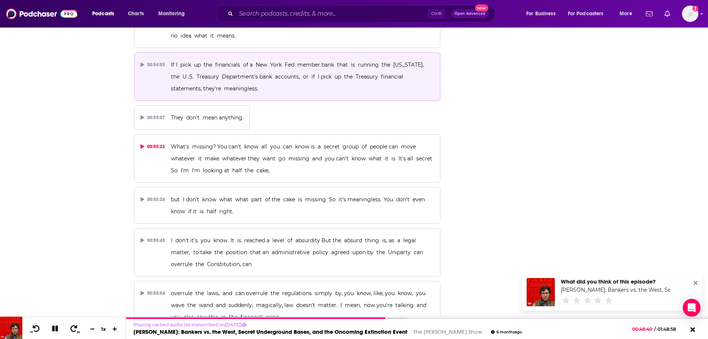
scroll to position [12673, 0]
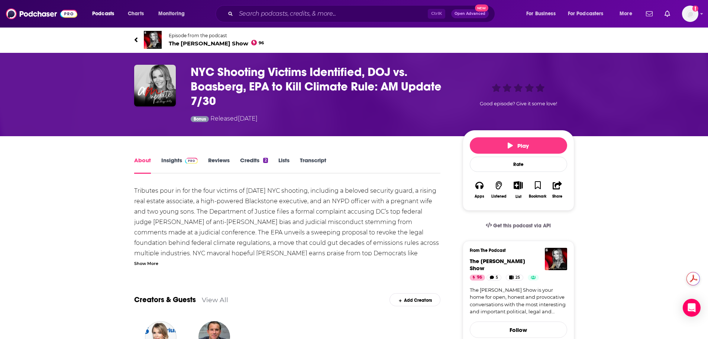
click at [154, 260] on div "Show More" at bounding box center [146, 262] width 24 height 7
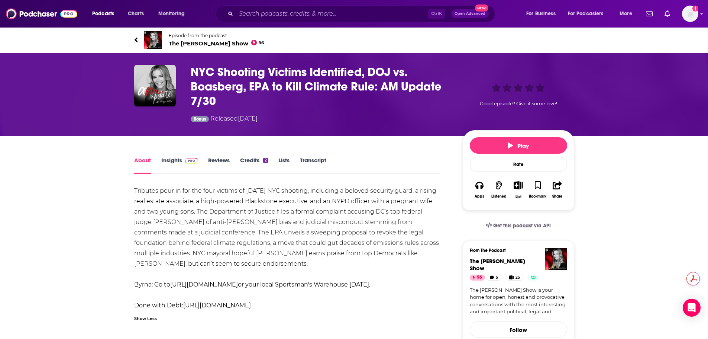
click at [312, 157] on link "Transcript" at bounding box center [313, 165] width 26 height 17
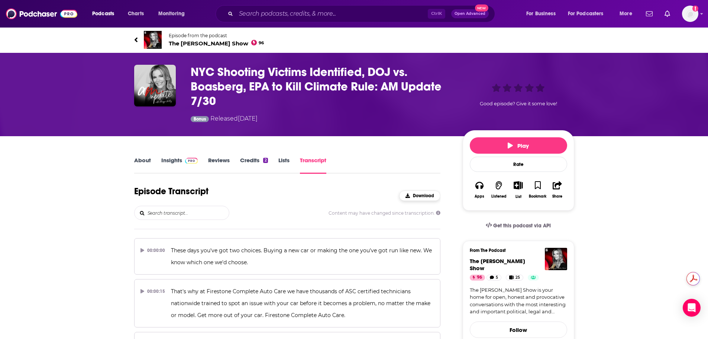
click at [423, 194] on span "Download" at bounding box center [423, 195] width 21 height 5
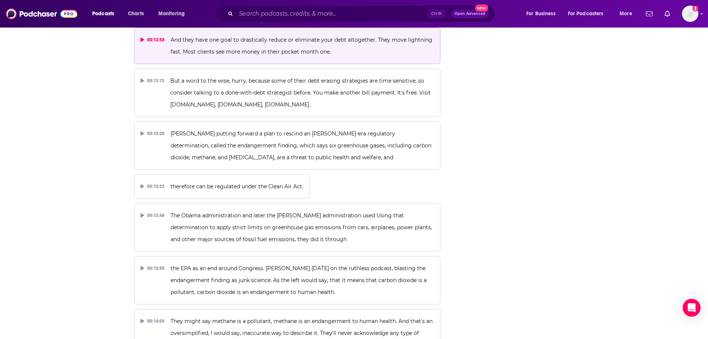
scroll to position [3086, 0]
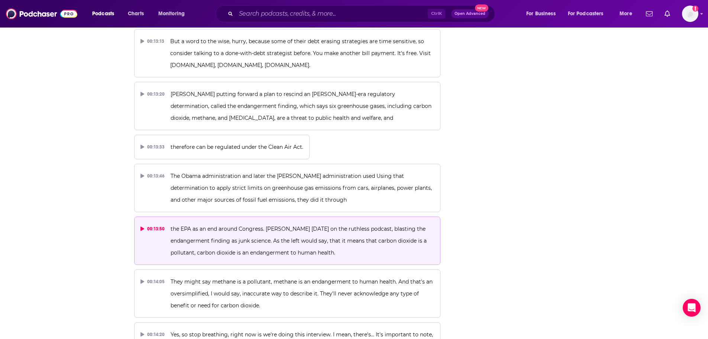
click at [143, 226] on icon at bounding box center [143, 228] width 4 height 4
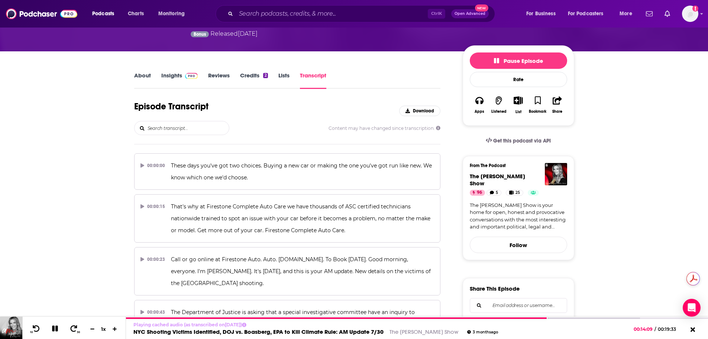
scroll to position [0, 0]
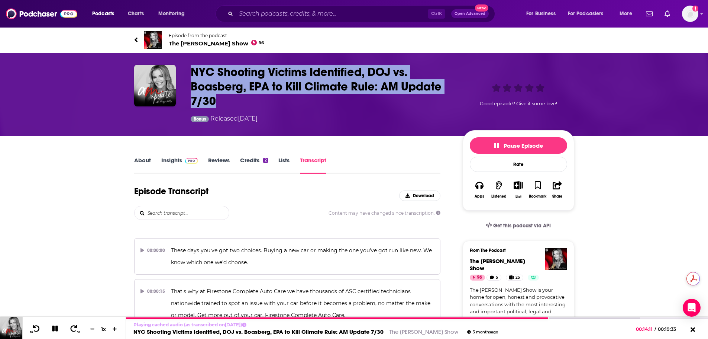
drag, startPoint x: 224, startPoint y: 101, endPoint x: 187, endPoint y: 70, distance: 48.0
click at [187, 70] on div "NYC Shooting Victims Identified, DOJ vs. Boasberg, EPA to Kill Climate Rule: AM…" at bounding box center [354, 94] width 440 height 59
copy h3 "NYC Shooting Victims Identified, DOJ vs. Boasberg, EPA to Kill Climate Rule: AM…"
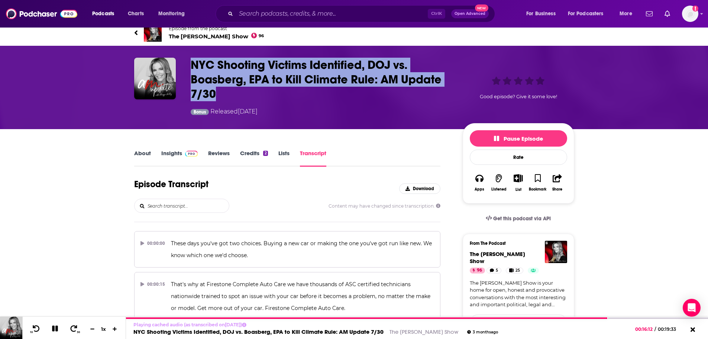
scroll to position [12, 0]
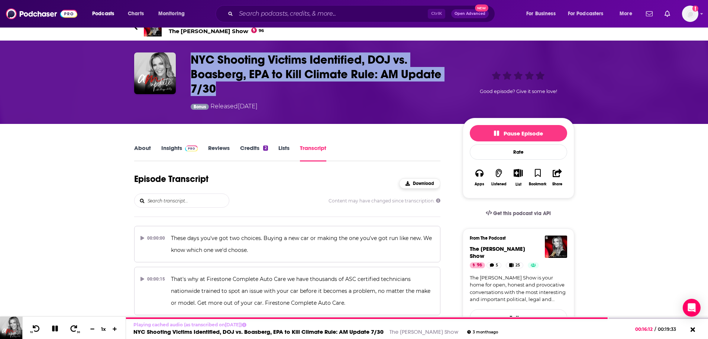
click at [427, 183] on span "Download" at bounding box center [423, 183] width 21 height 5
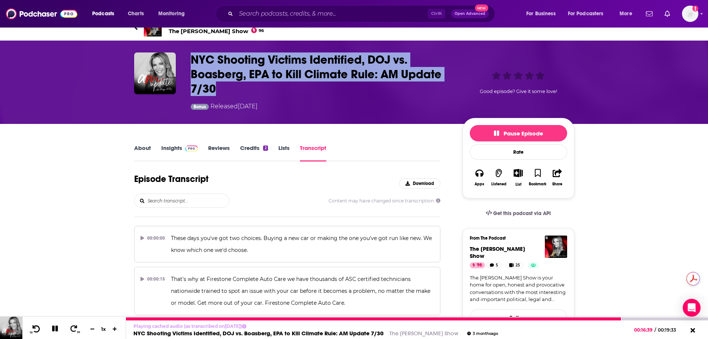
click at [38, 327] on icon at bounding box center [36, 328] width 9 height 7
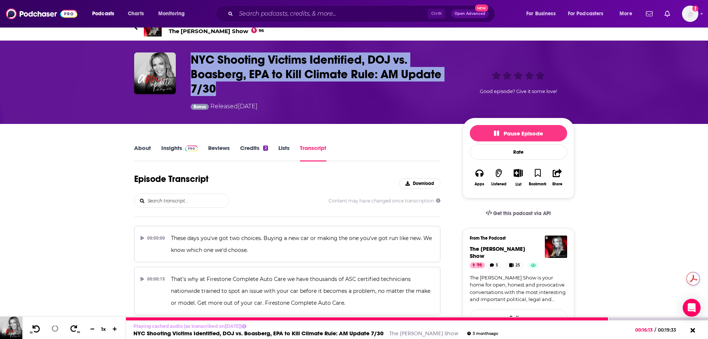
click at [38, 327] on icon at bounding box center [36, 328] width 9 height 7
click at [38, 327] on icon at bounding box center [36, 328] width 7 height 7
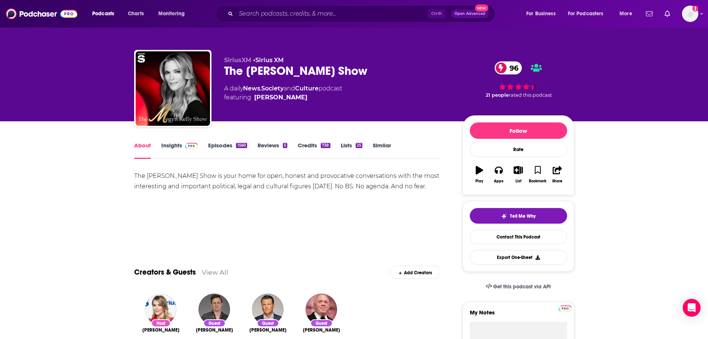
click at [230, 147] on link "Episodes 1560" at bounding box center [227, 150] width 39 height 17
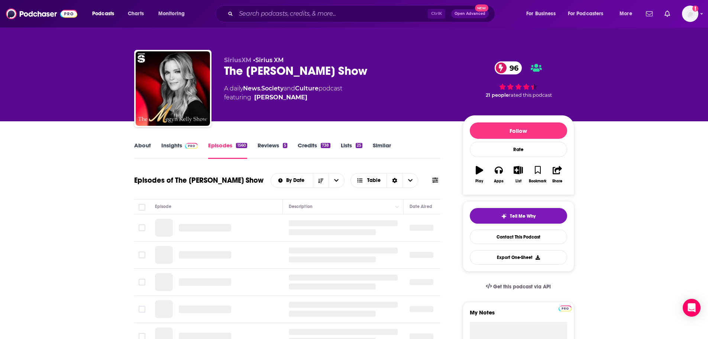
click at [391, 144] on link "Similar" at bounding box center [382, 150] width 18 height 17
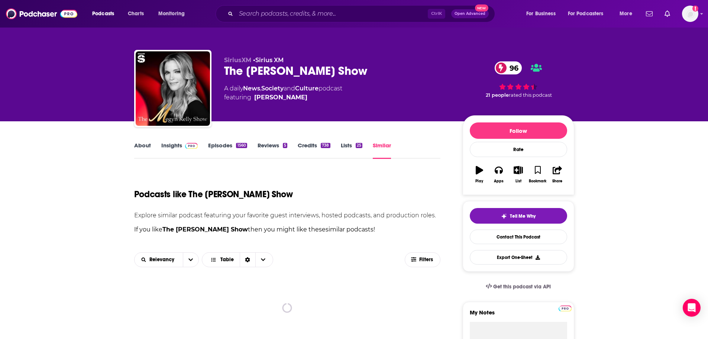
click at [221, 149] on link "Episodes 1560" at bounding box center [227, 150] width 39 height 17
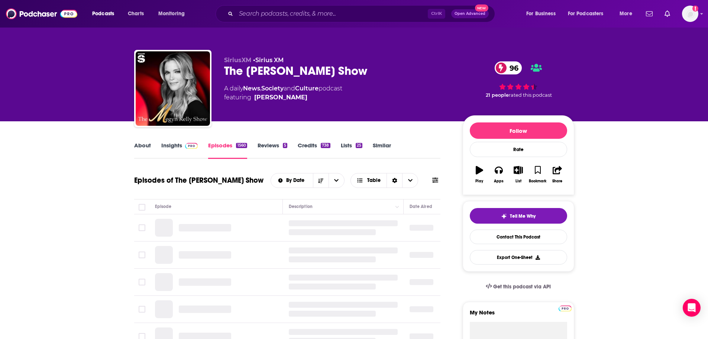
click at [426, 179] on div "By Date Table" at bounding box center [356, 180] width 170 height 15
click at [434, 179] on icon at bounding box center [435, 180] width 6 height 6
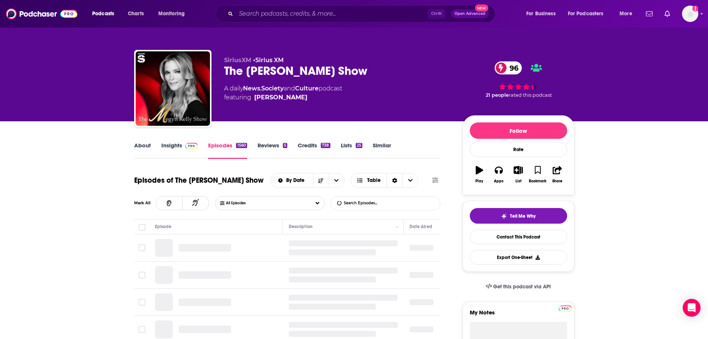
click at [384, 206] on input "List Search Input" at bounding box center [370, 202] width 78 height 13
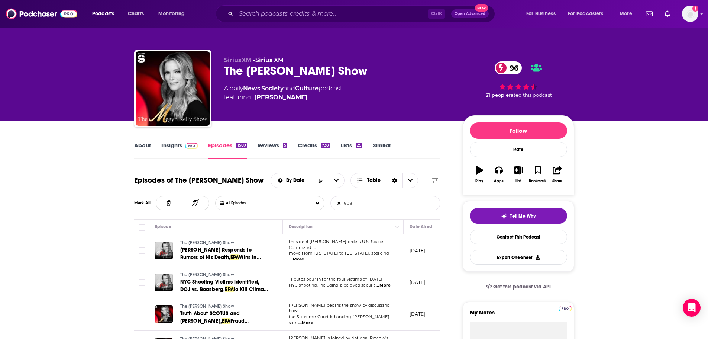
click at [415, 203] on form "epa List Search Input Search Episodes..." at bounding box center [386, 203] width 110 height 14
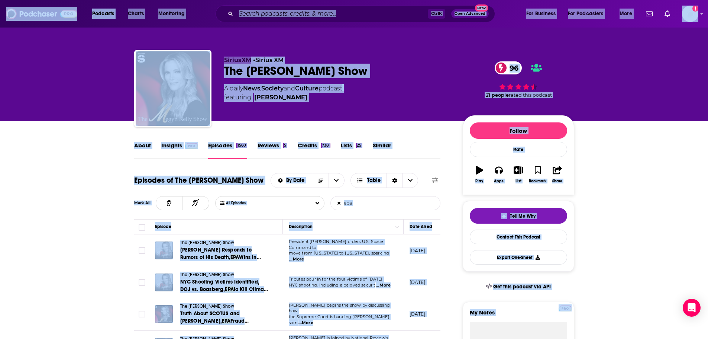
click at [401, 215] on div "Episodes of The Megyn Kelly Show By Date Table Mark All All Episodes epa List S…" at bounding box center [287, 195] width 307 height 49
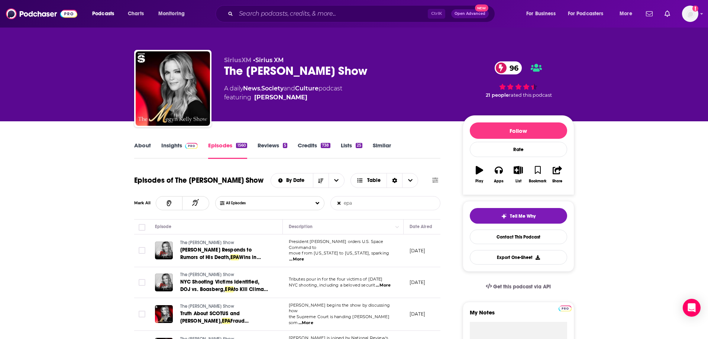
click at [400, 213] on div "Episodes of The Megyn Kelly Show By Date Table Mark All All Episodes epa List S…" at bounding box center [287, 195] width 307 height 49
click at [378, 201] on input "epa" at bounding box center [370, 202] width 78 height 13
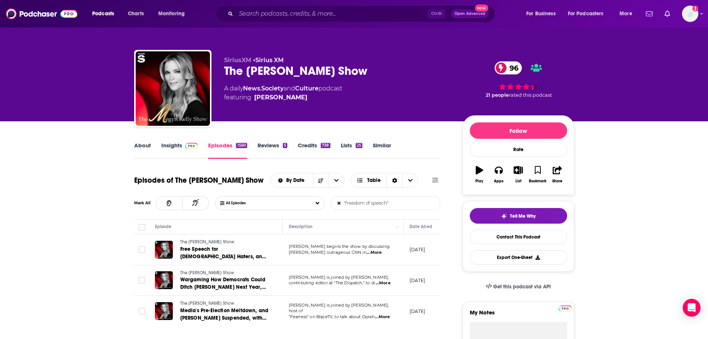
type input ""freedom of speech""
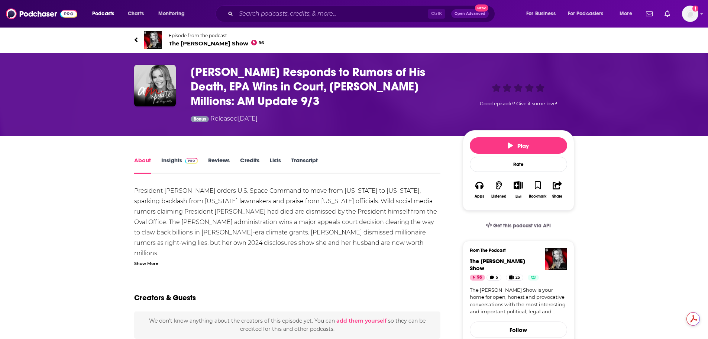
click at [155, 258] on div "President [PERSON_NAME] orders U.S. Space Command to move from [US_STATE] to [U…" at bounding box center [287, 226] width 307 height 81
click at [155, 262] on div "Show More" at bounding box center [146, 262] width 24 height 7
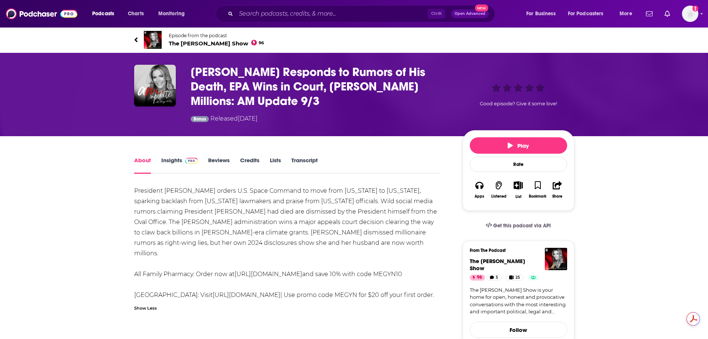
click at [301, 161] on link "Transcript" at bounding box center [305, 165] width 26 height 17
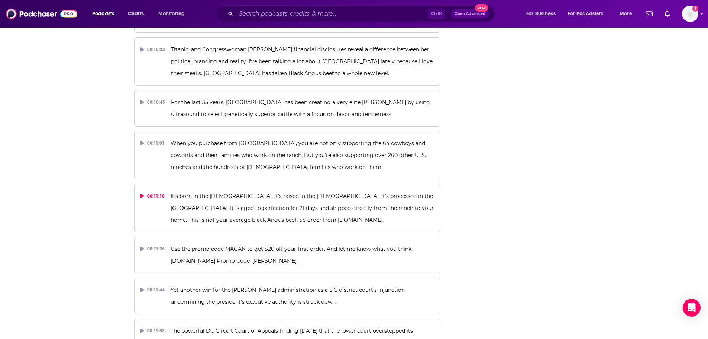
scroll to position [2714, 0]
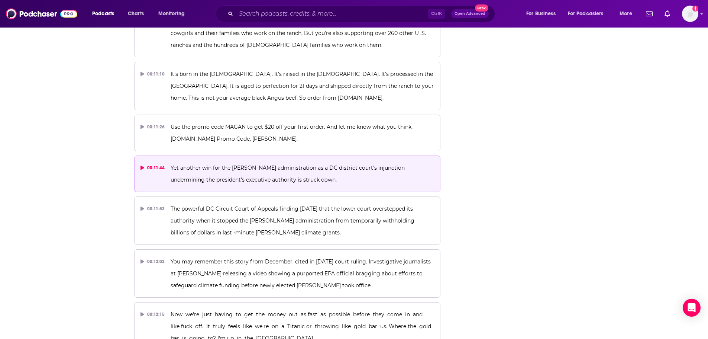
click at [139, 155] on button "00:11:44 Yet another win for the [PERSON_NAME] administration as a DC district …" at bounding box center [287, 173] width 307 height 36
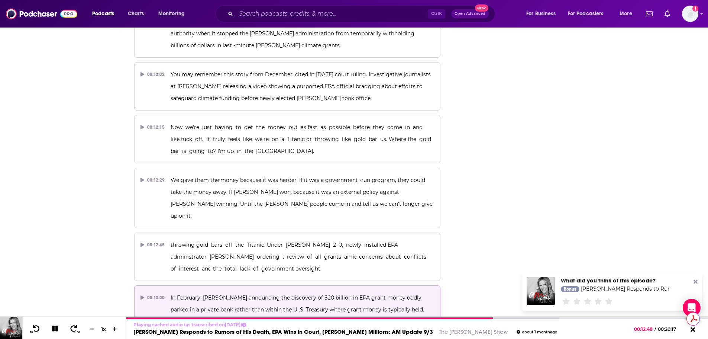
scroll to position [2937, 0]
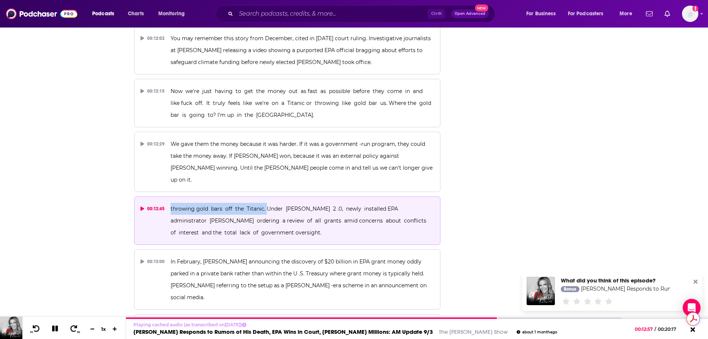
drag, startPoint x: 265, startPoint y: 90, endPoint x: 170, endPoint y: 94, distance: 94.9
click at [171, 203] on p "throwing gold bars off the Titanic. Under [PERSON_NAME] 2 .0, newly installed E…" at bounding box center [303, 221] width 264 height 36
copy span "throwing gold bars off the Titanic."
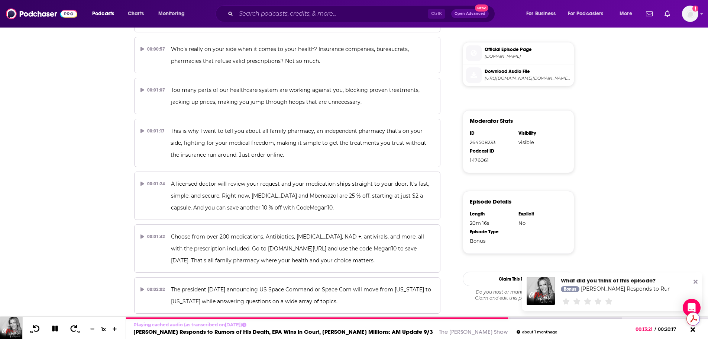
scroll to position [0, 0]
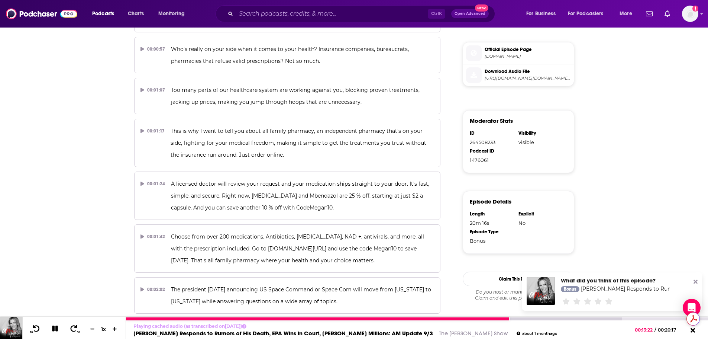
click at [56, 329] on icon at bounding box center [54, 328] width 7 height 7
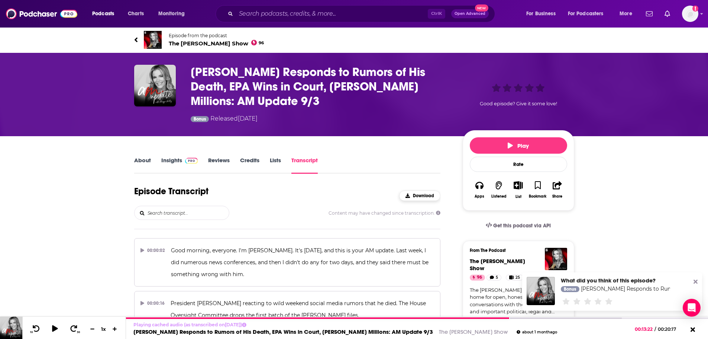
click at [432, 192] on button "Download" at bounding box center [419, 195] width 41 height 10
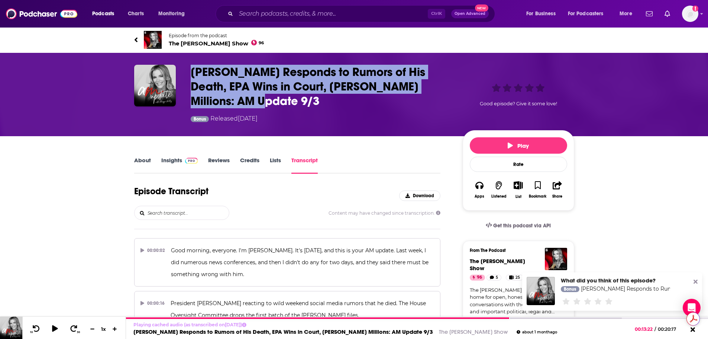
drag, startPoint x: 218, startPoint y: 107, endPoint x: 186, endPoint y: 63, distance: 54.4
click at [186, 63] on div "[PERSON_NAME] Responds to Rumors of His Death, EPA Wins in Court, [PERSON_NAME]…" at bounding box center [354, 94] width 476 height 83
copy h3 "[PERSON_NAME] Responds to Rumors of His Death, EPA Wins in Court, [PERSON_NAME]…"
